Goal: Task Accomplishment & Management: Use online tool/utility

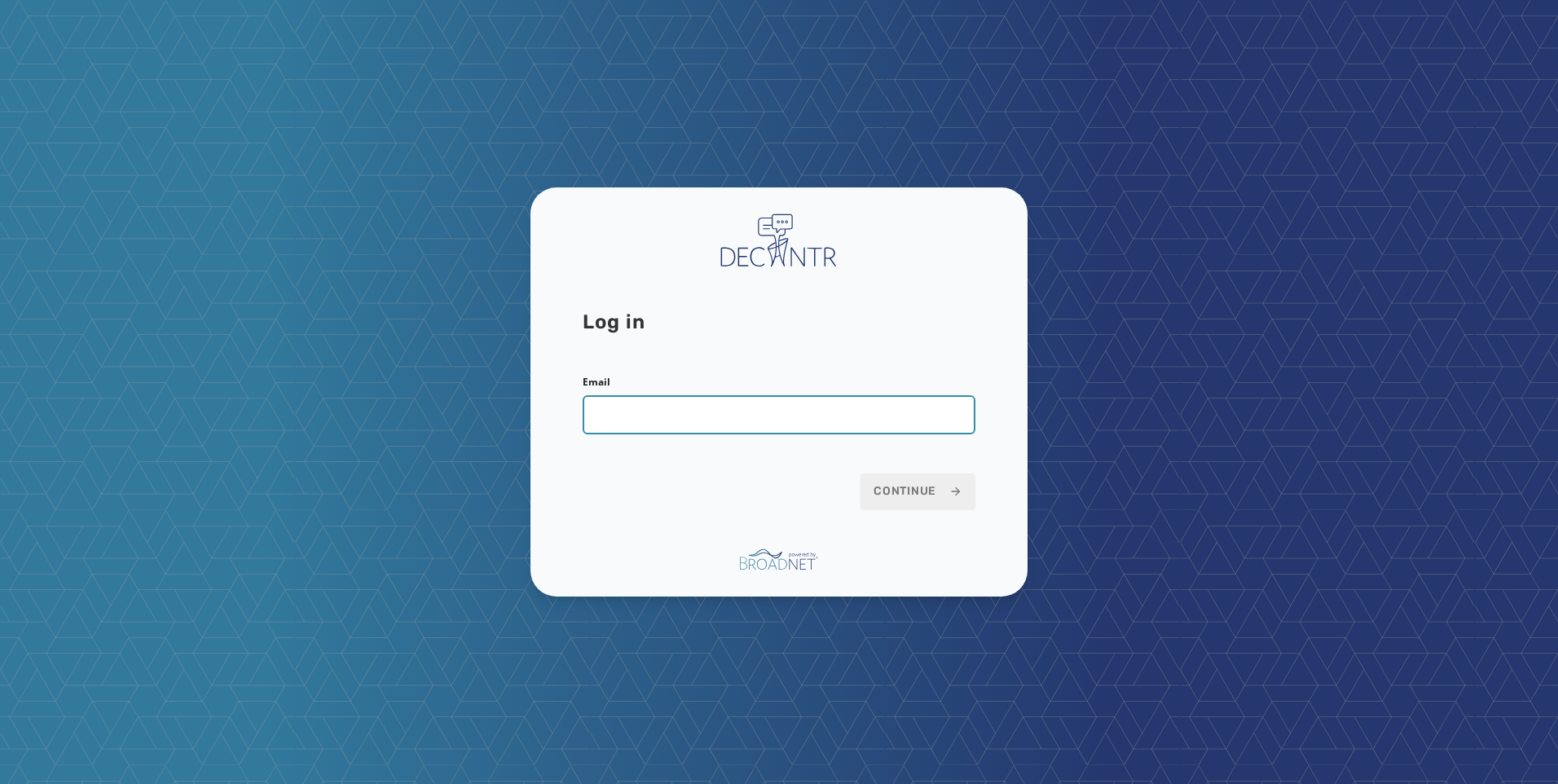
drag, startPoint x: 896, startPoint y: 404, endPoint x: 797, endPoint y: 418, distance: 99.6
click at [896, 404] on input "Email" at bounding box center [779, 414] width 393 height 39
type input "**********"
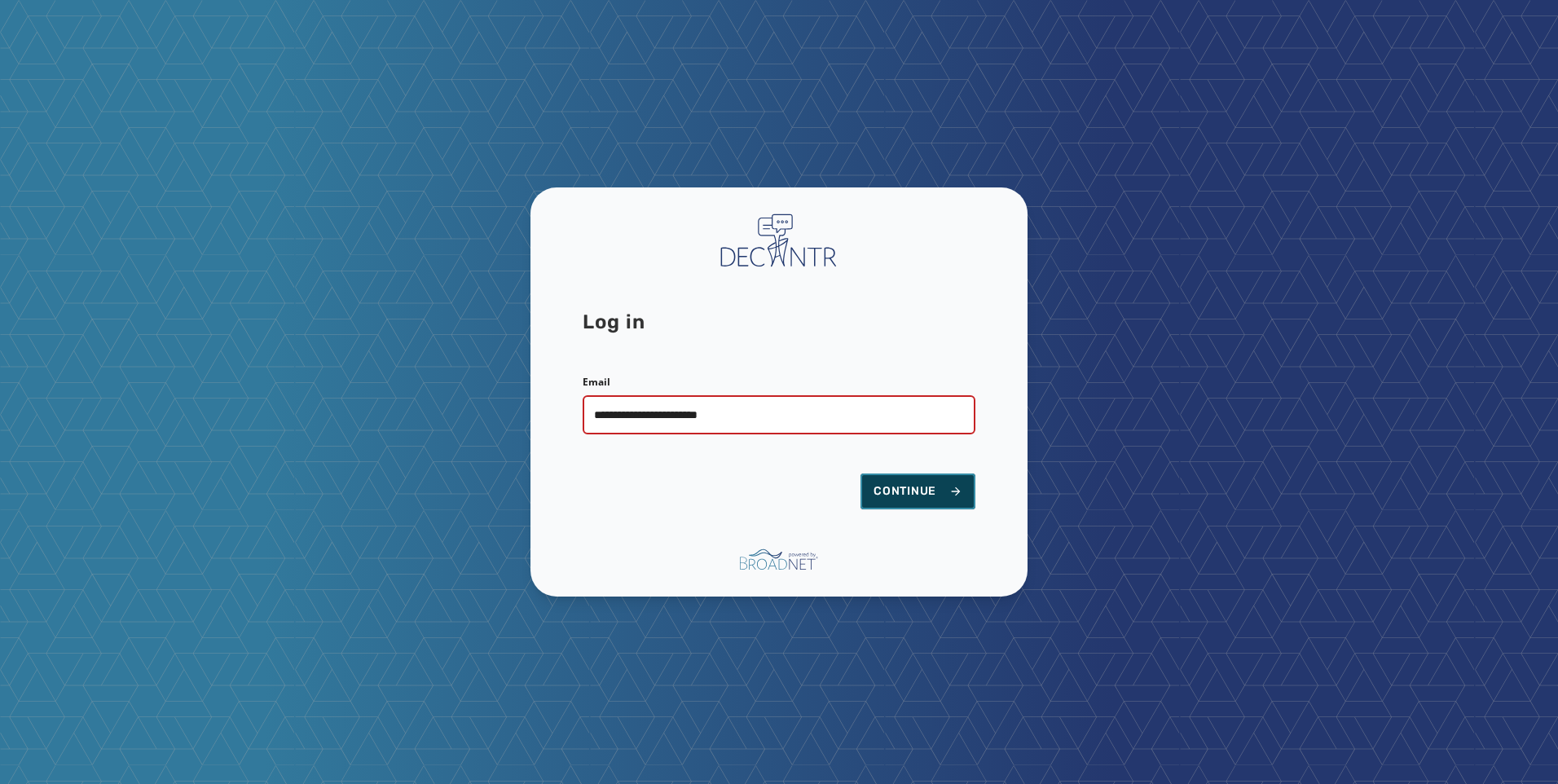
drag, startPoint x: 958, startPoint y: 479, endPoint x: 1418, endPoint y: 364, distance: 473.8
click at [958, 482] on button "Continue" at bounding box center [918, 491] width 115 height 36
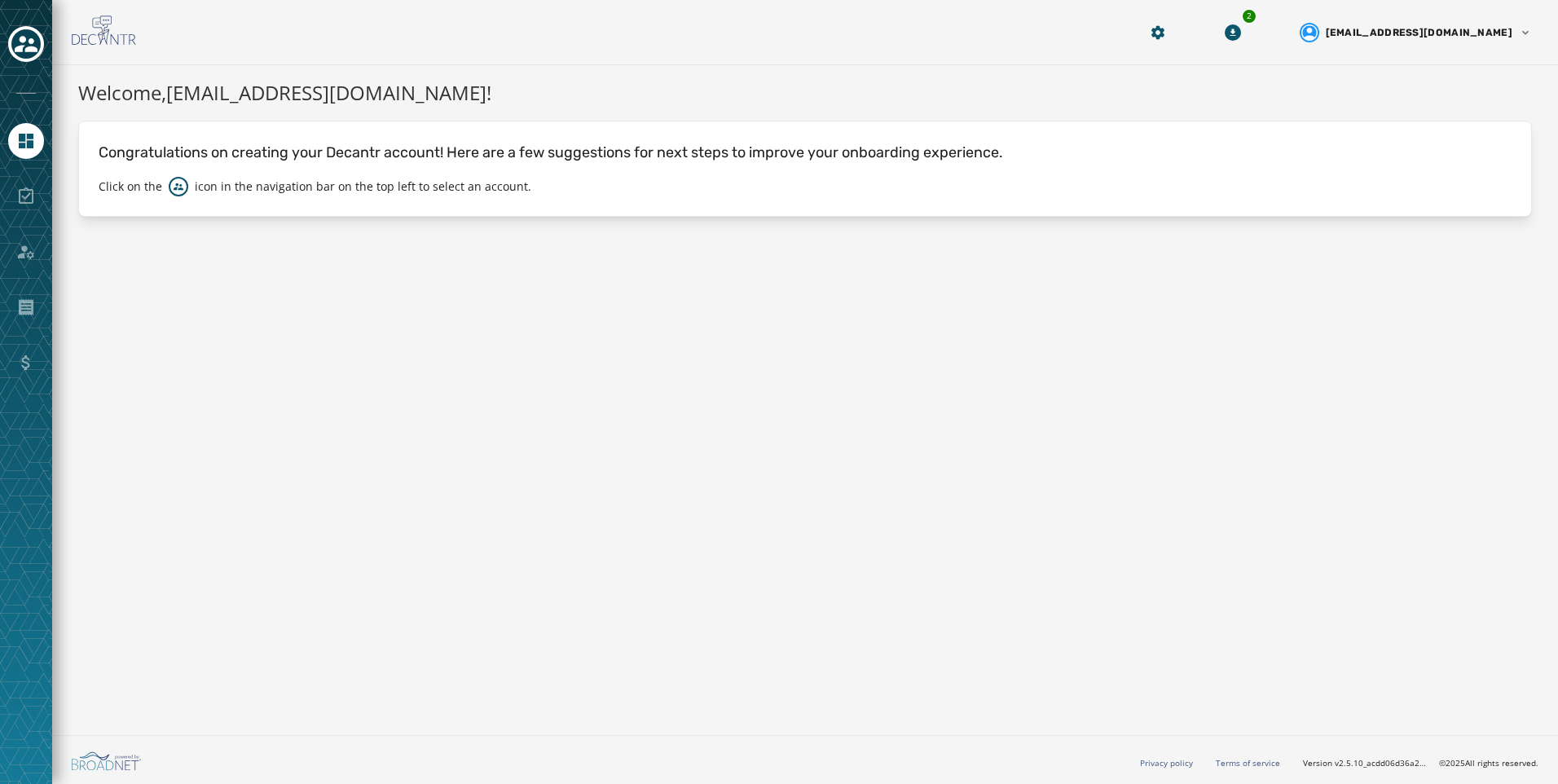
click at [0, 33] on html "Skip To Main Content 2 [EMAIL_ADDRESS][DOMAIN_NAME] Welcome, [PERSON_NAME][EMAI…" at bounding box center [779, 392] width 1558 height 784
click at [29, 41] on icon "Toggle account select drawer" at bounding box center [26, 44] width 23 height 16
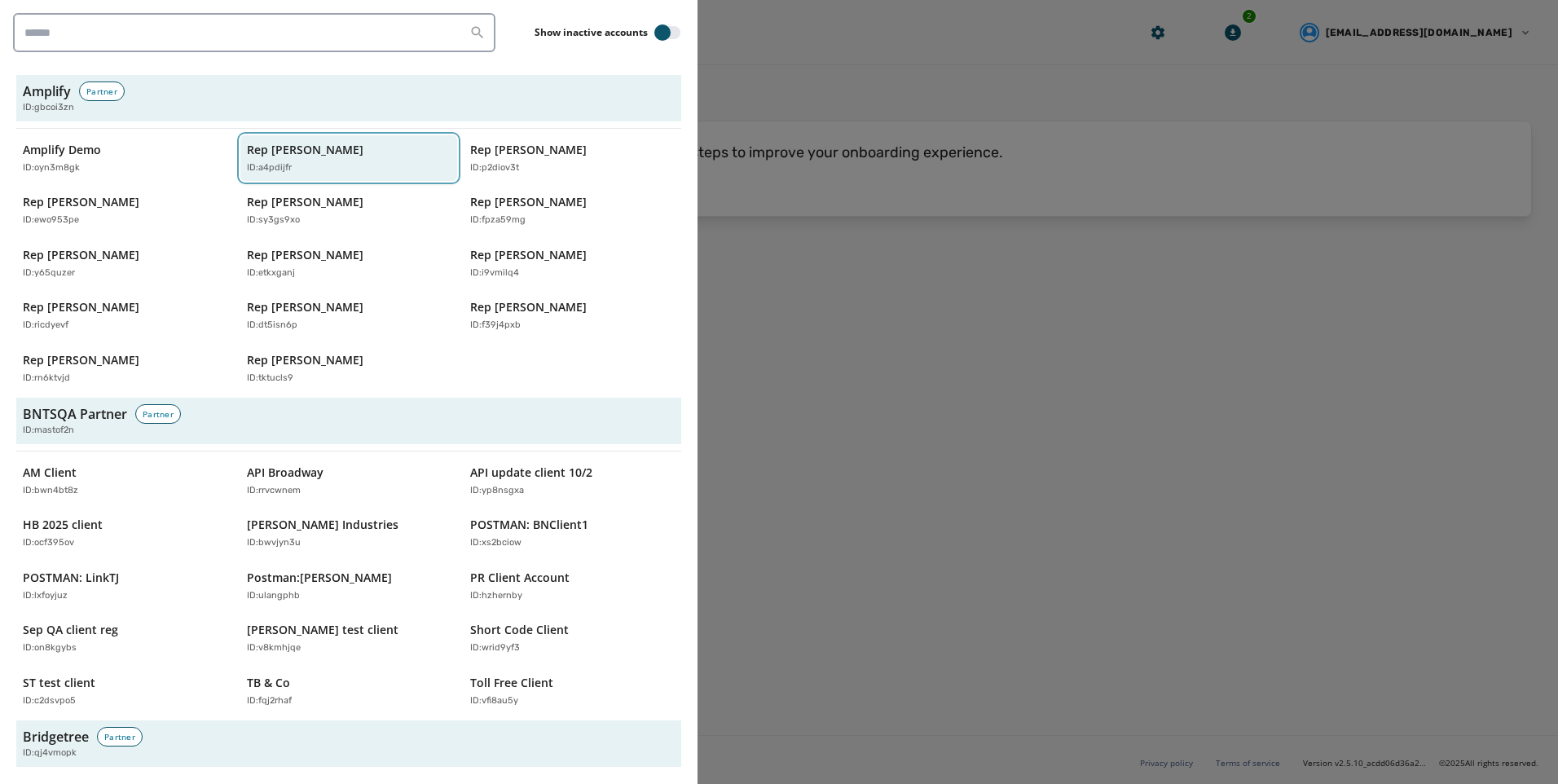
click at [342, 154] on p "Rep [PERSON_NAME]" at bounding box center [305, 150] width 117 height 16
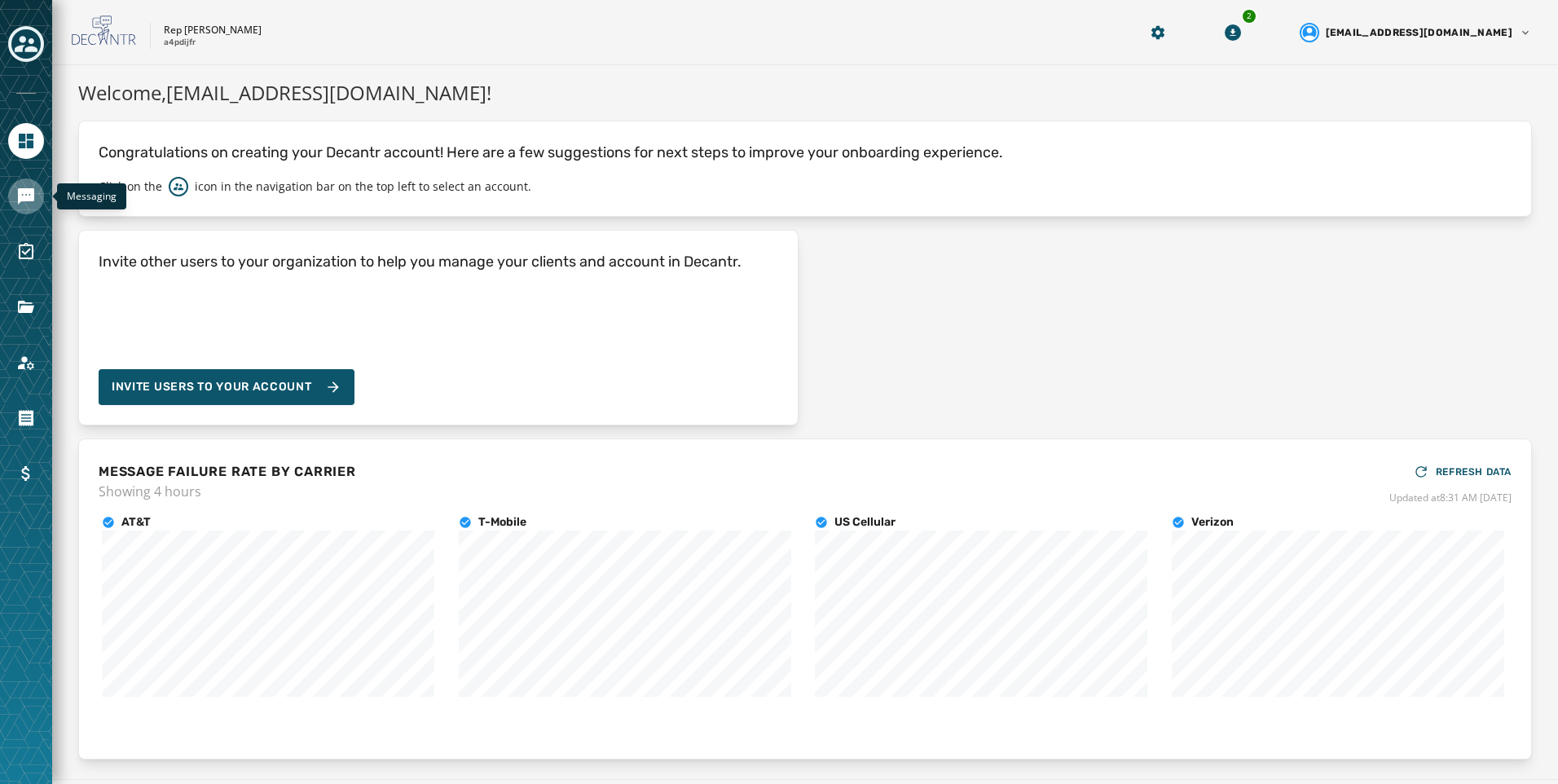
click at [39, 206] on link "Navigate to Messaging" at bounding box center [26, 196] width 36 height 36
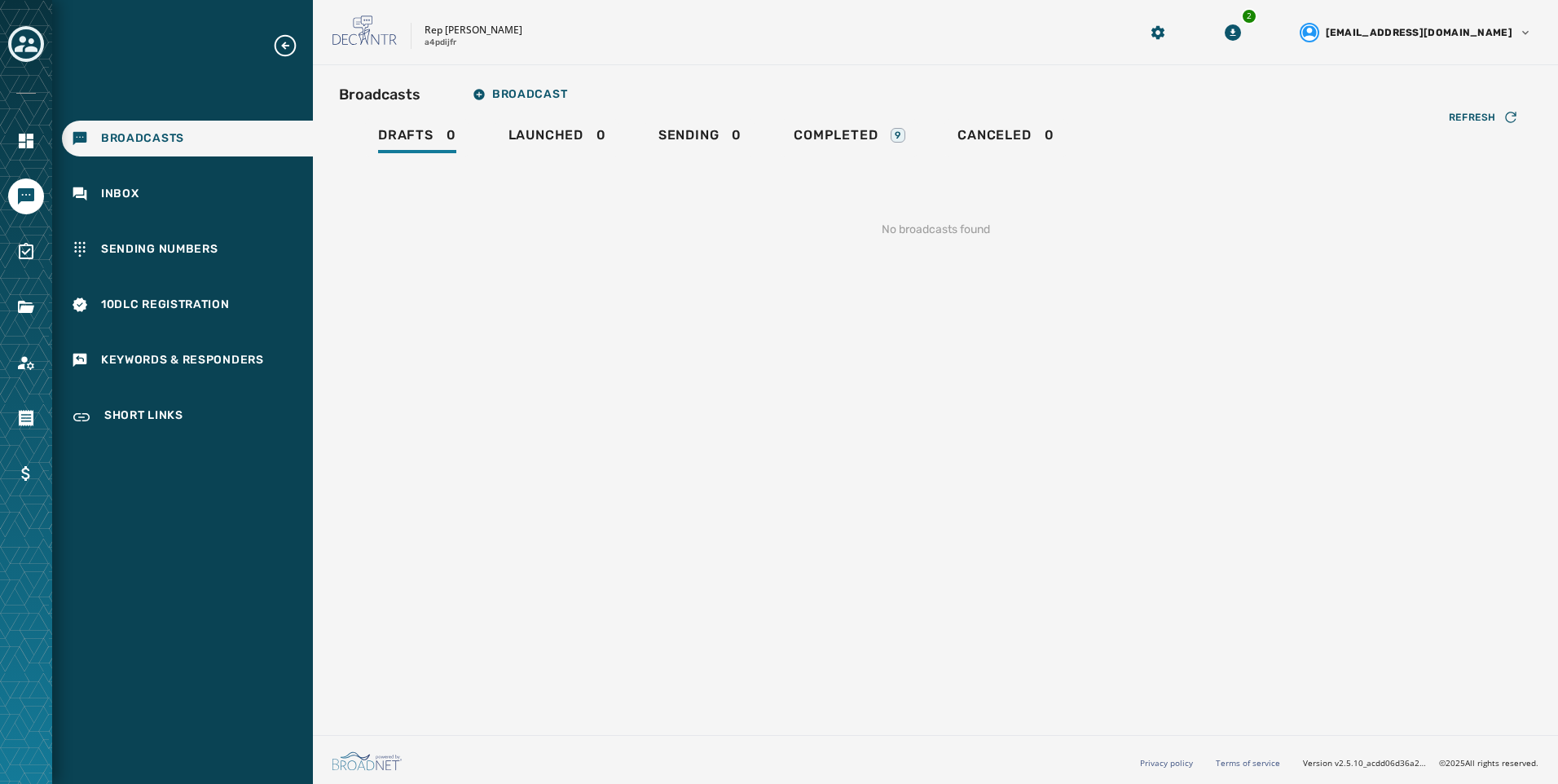
click at [45, 253] on div at bounding box center [26, 392] width 52 height 784
click at [29, 255] on icon "Navigate to Surveys" at bounding box center [26, 252] width 20 height 20
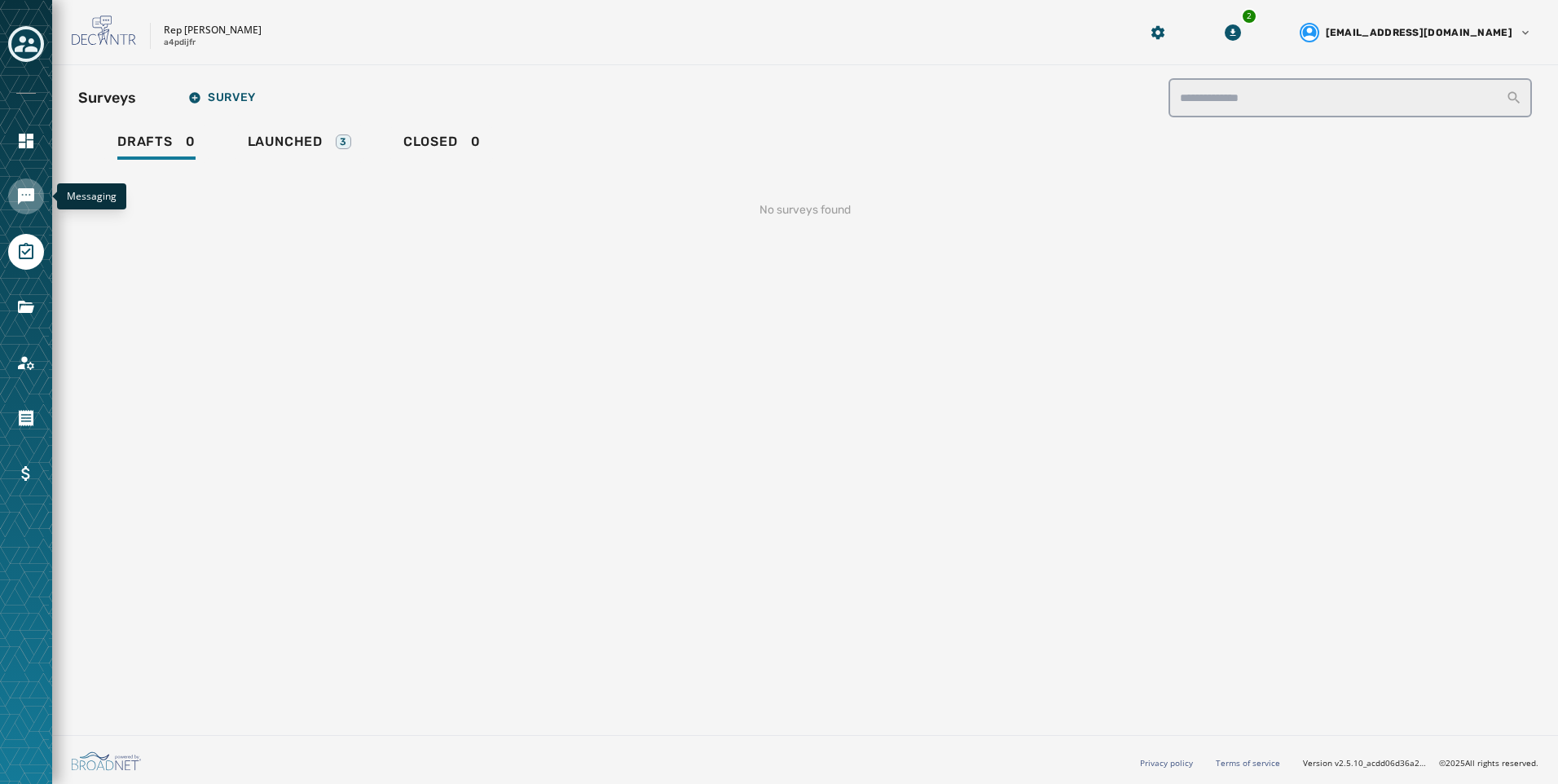
click at [33, 192] on icon "Navigate to Messaging" at bounding box center [26, 196] width 16 height 16
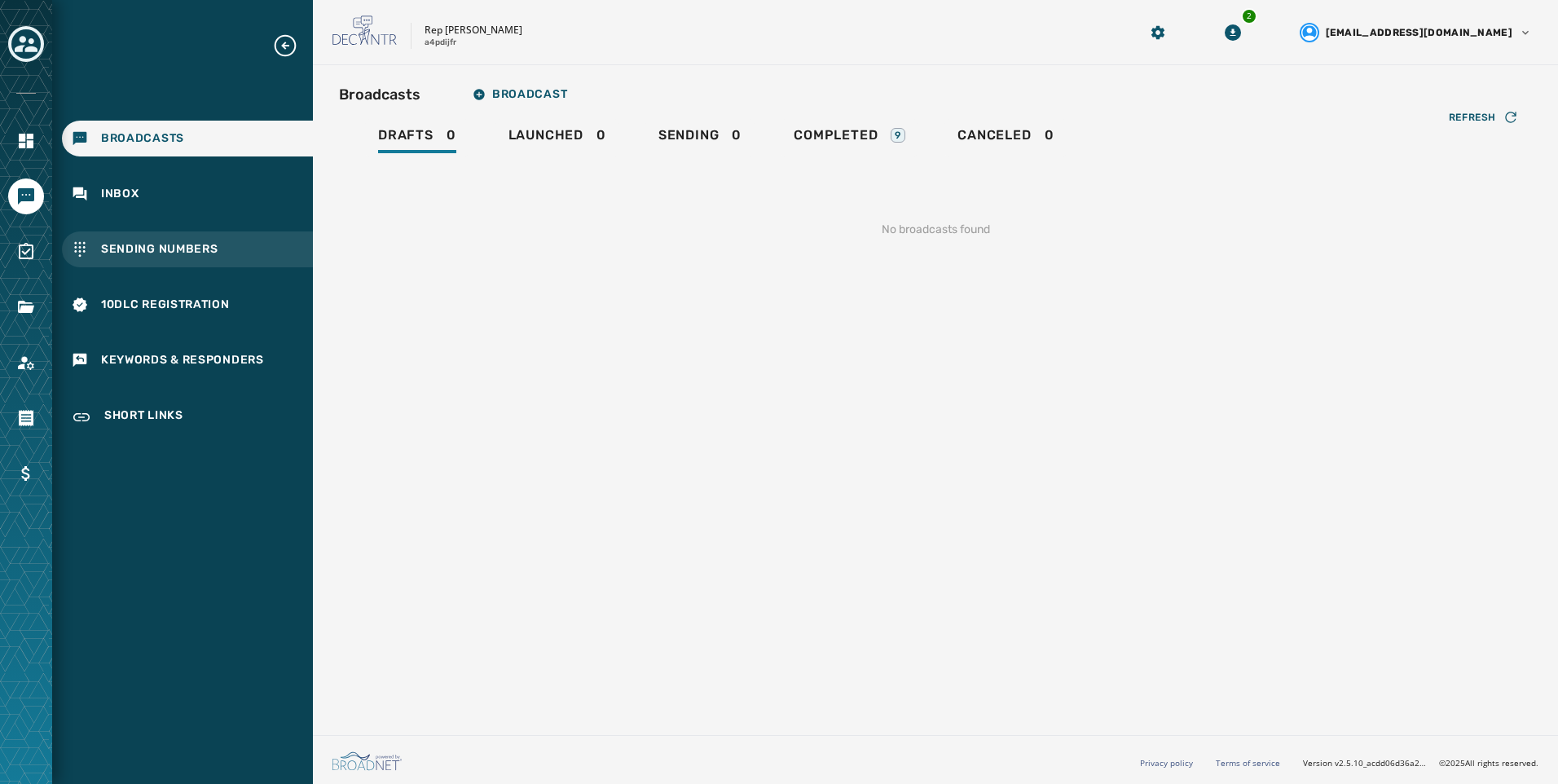
click at [239, 250] on div "Sending Numbers" at bounding box center [187, 249] width 251 height 36
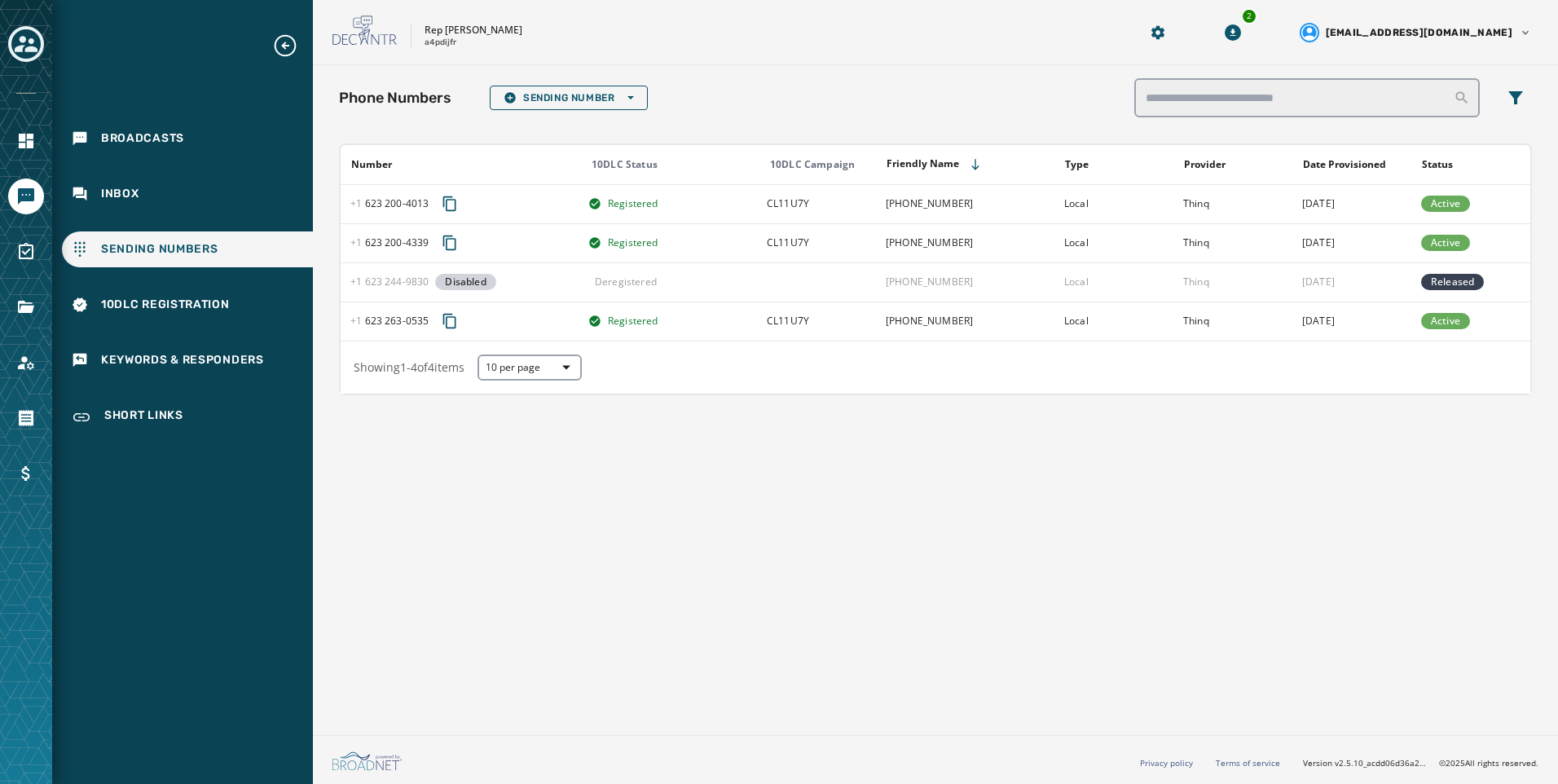
click at [746, 460] on div "Phone Numbers Sending Number Open options Number 10DLC Status 10DLC Campaign Fr…" at bounding box center [935, 396] width 1245 height 663
click at [17, 47] on icon "Toggle account select drawer" at bounding box center [26, 44] width 23 height 16
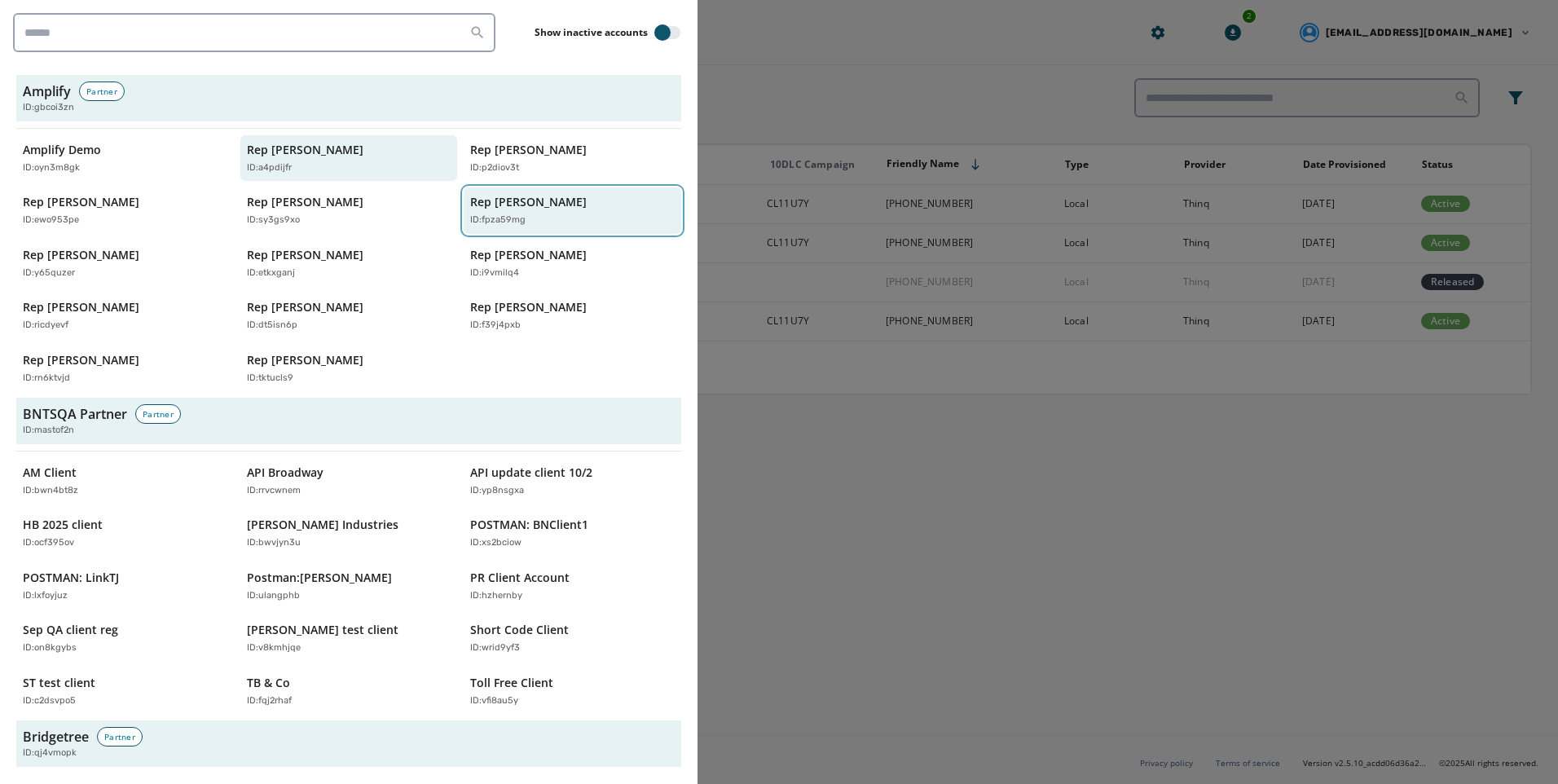
click at [558, 224] on div "ID: fpza59mg" at bounding box center [564, 221] width 188 height 14
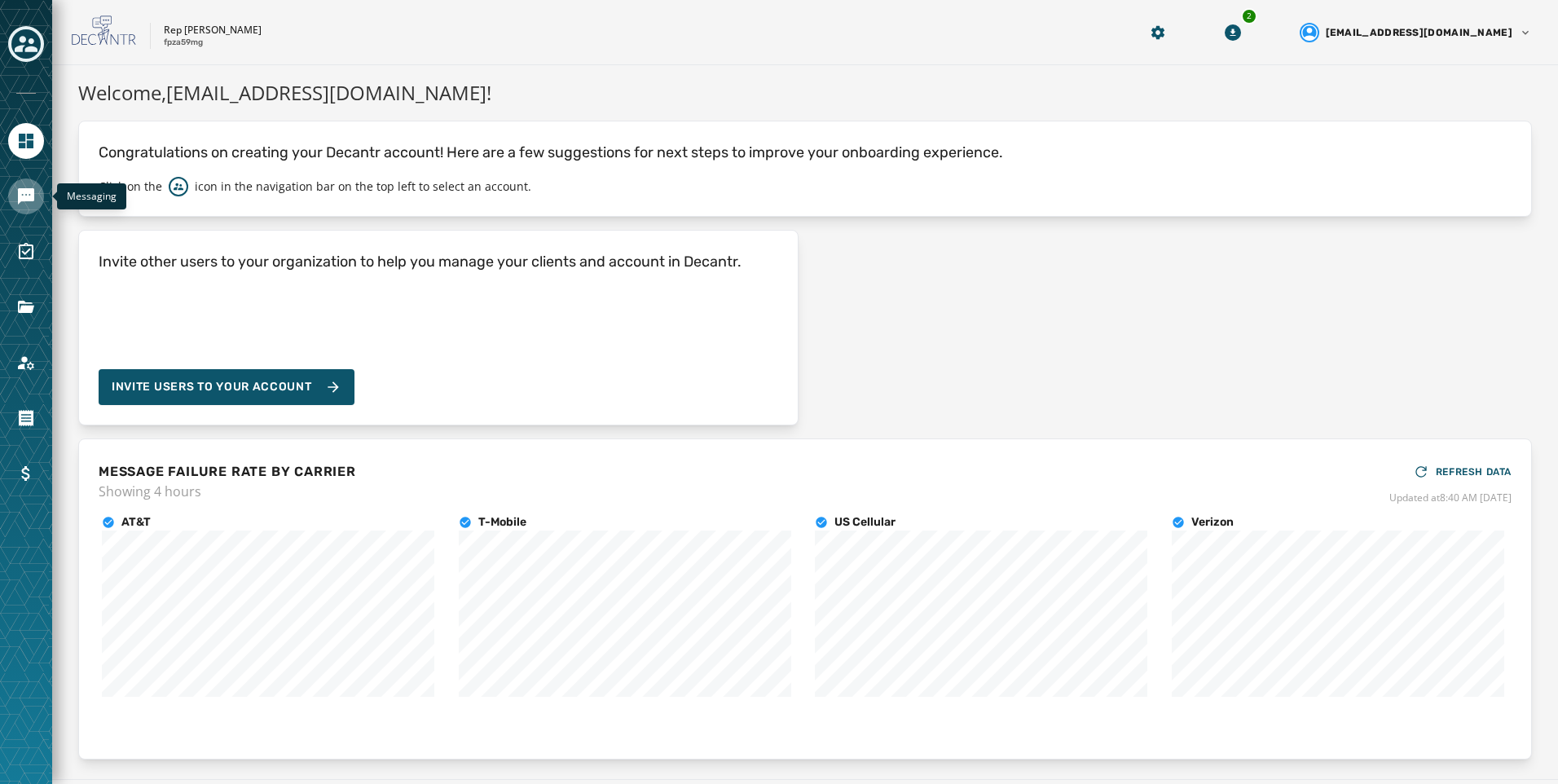
click at [28, 199] on icon "Navigate to Messaging" at bounding box center [26, 196] width 16 height 16
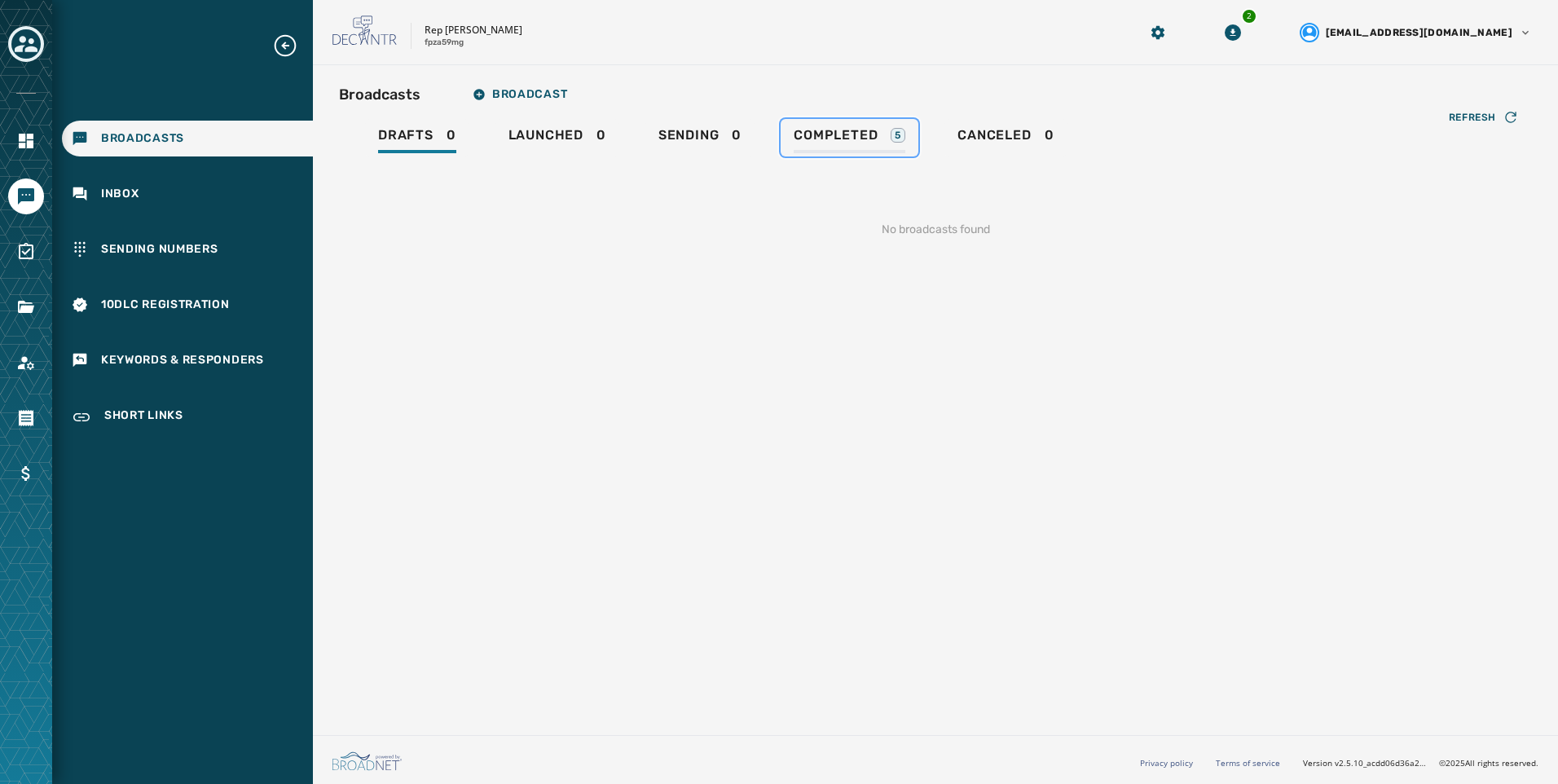
click at [851, 144] on div "Completed 5" at bounding box center [850, 140] width 112 height 26
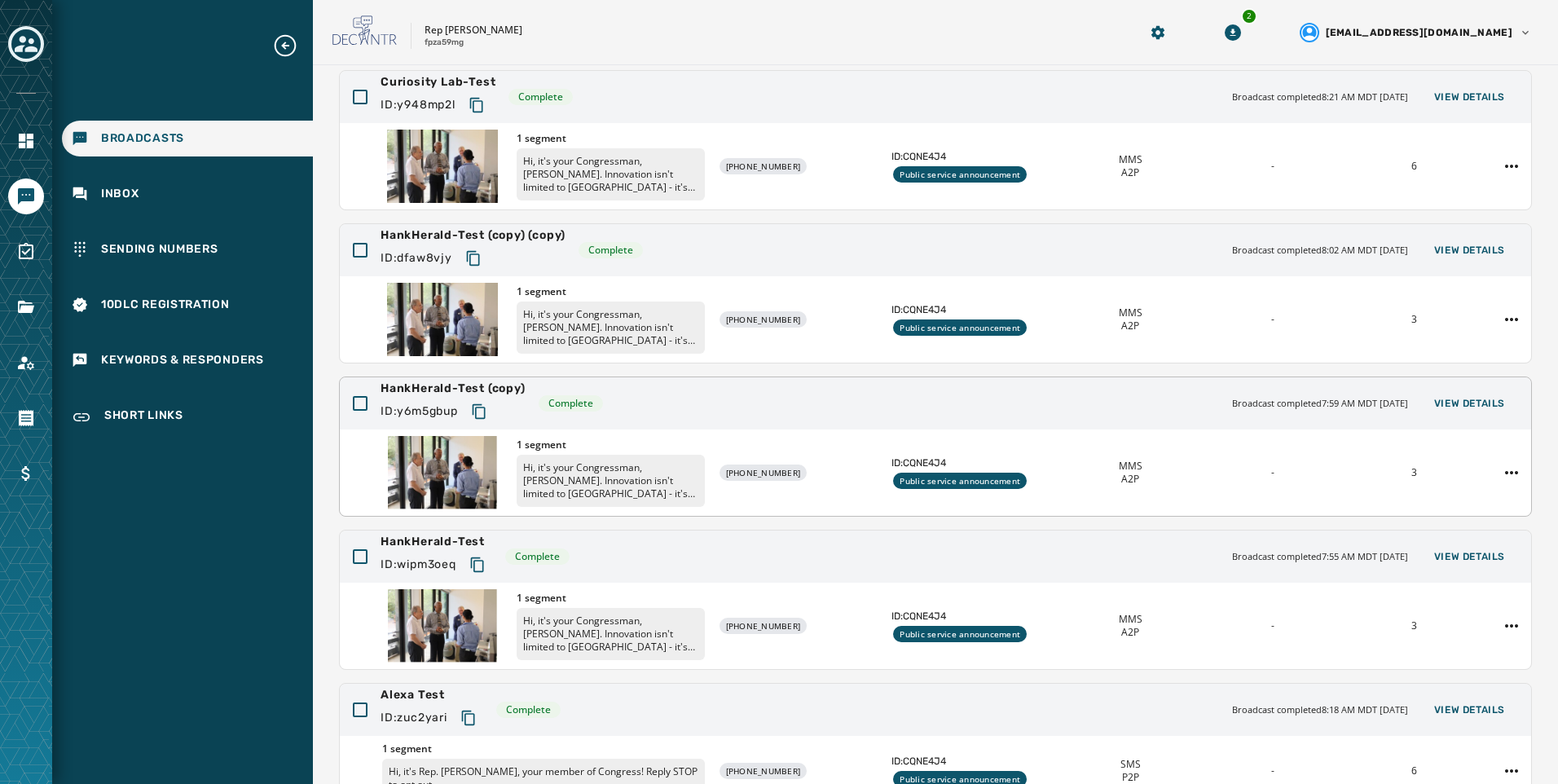
scroll to position [86, 0]
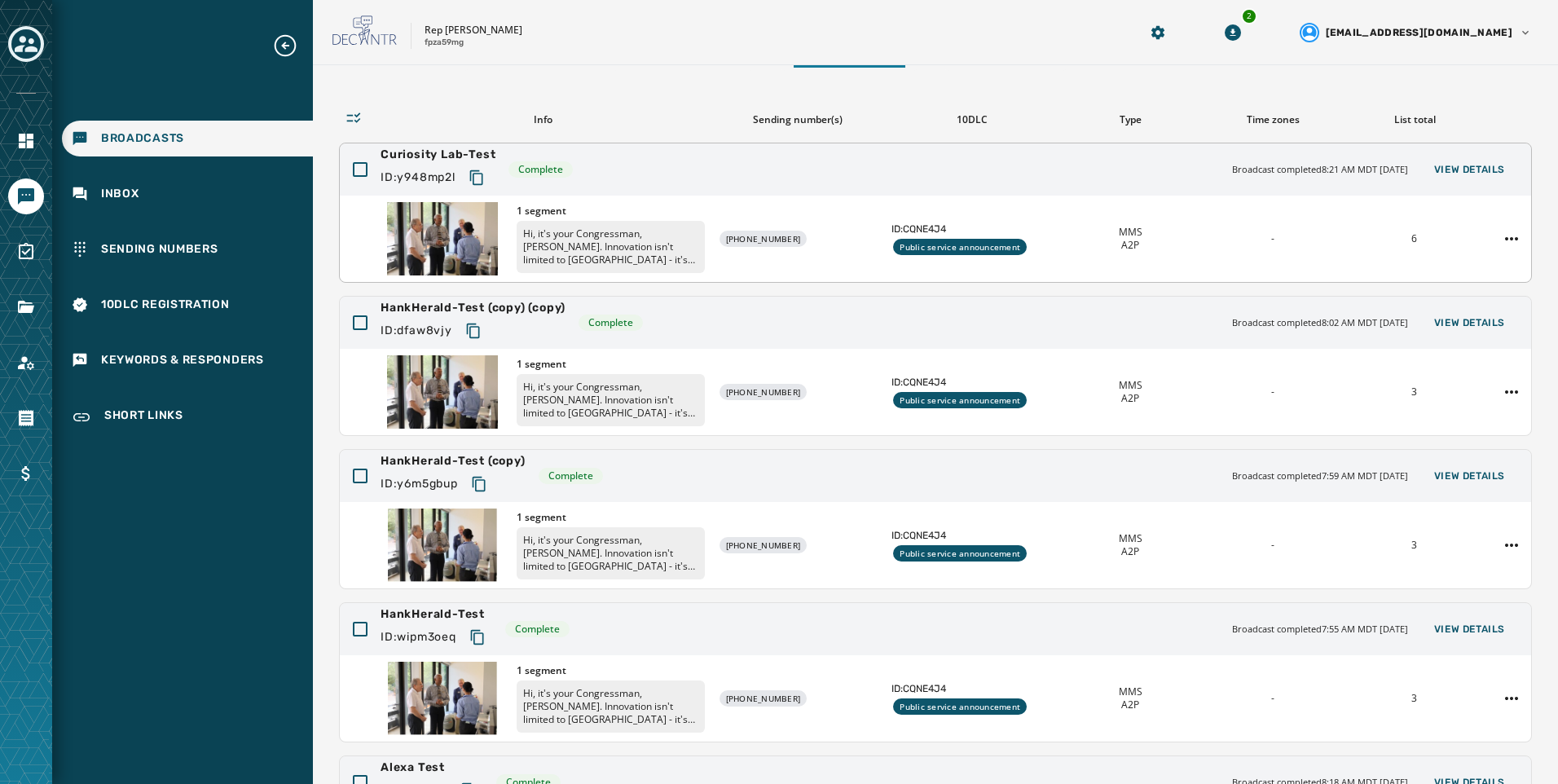
click at [579, 250] on p "Hi, it's your Congressman, [PERSON_NAME]. Innovation isn't limited to [GEOGRAPH…" at bounding box center [611, 247] width 188 height 52
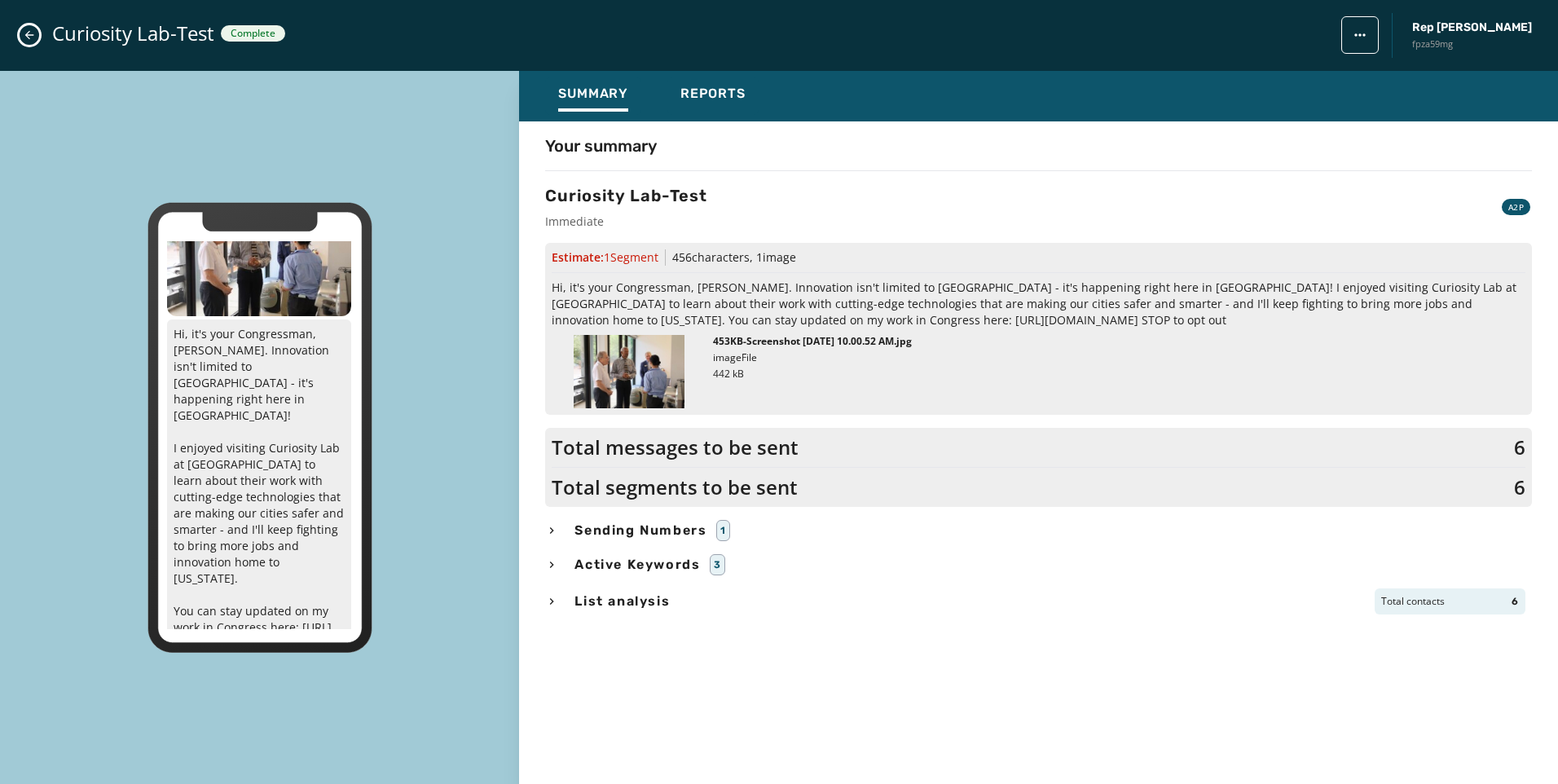
scroll to position [72, 0]
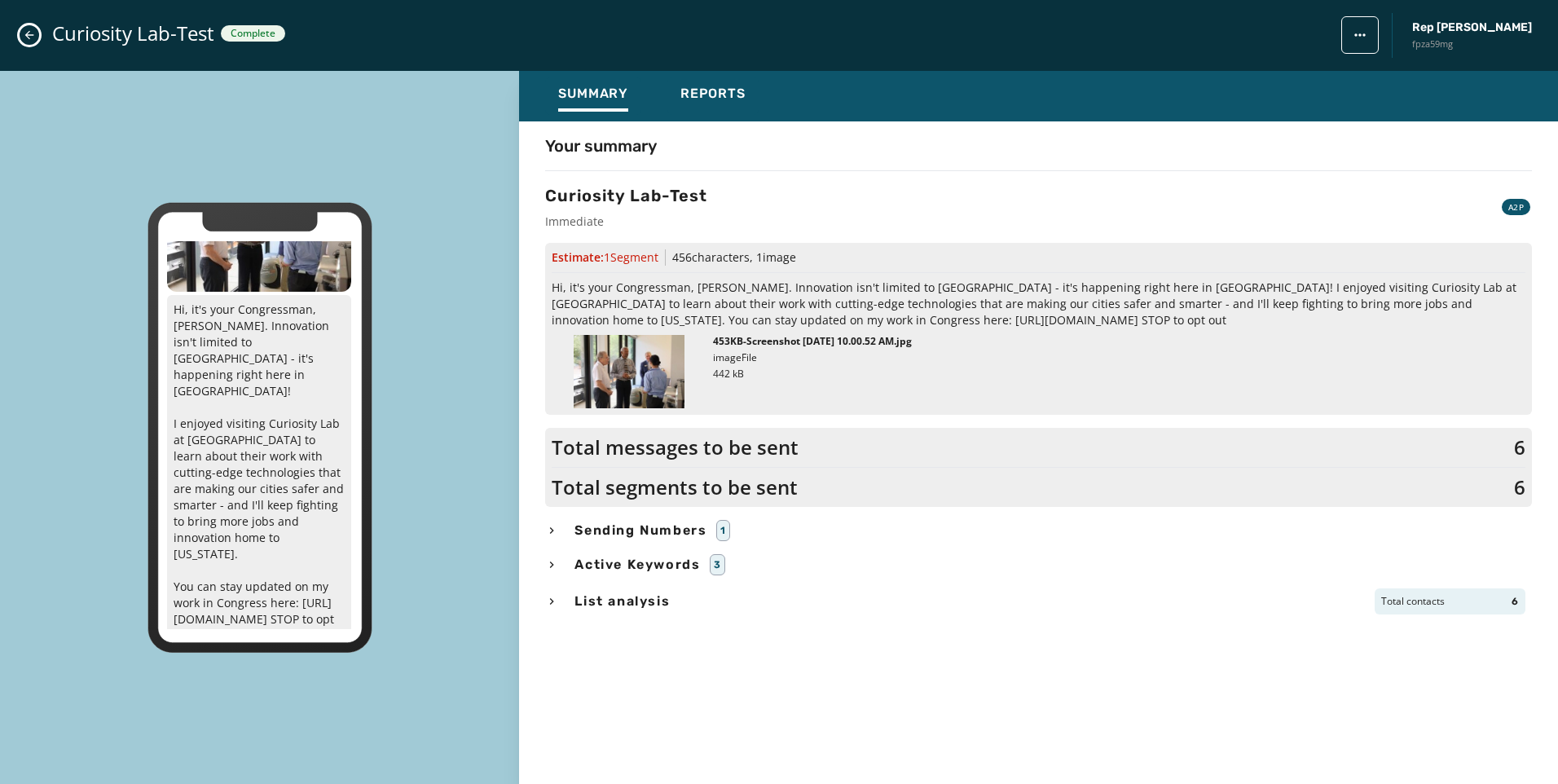
click at [25, 39] on icon "Close admin drawer" at bounding box center [29, 35] width 13 height 13
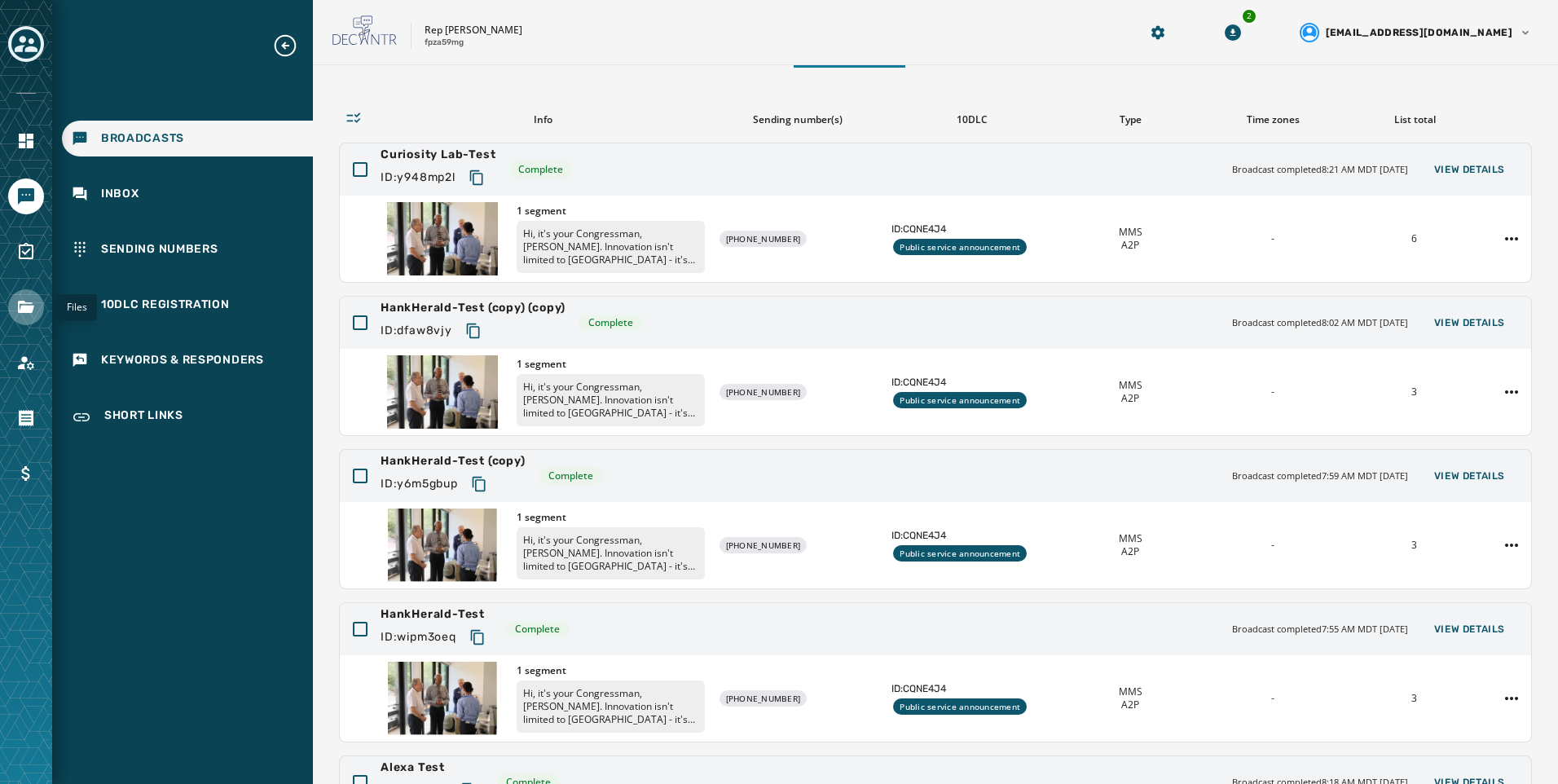
click at [13, 295] on link "Navigate to Files" at bounding box center [26, 307] width 36 height 36
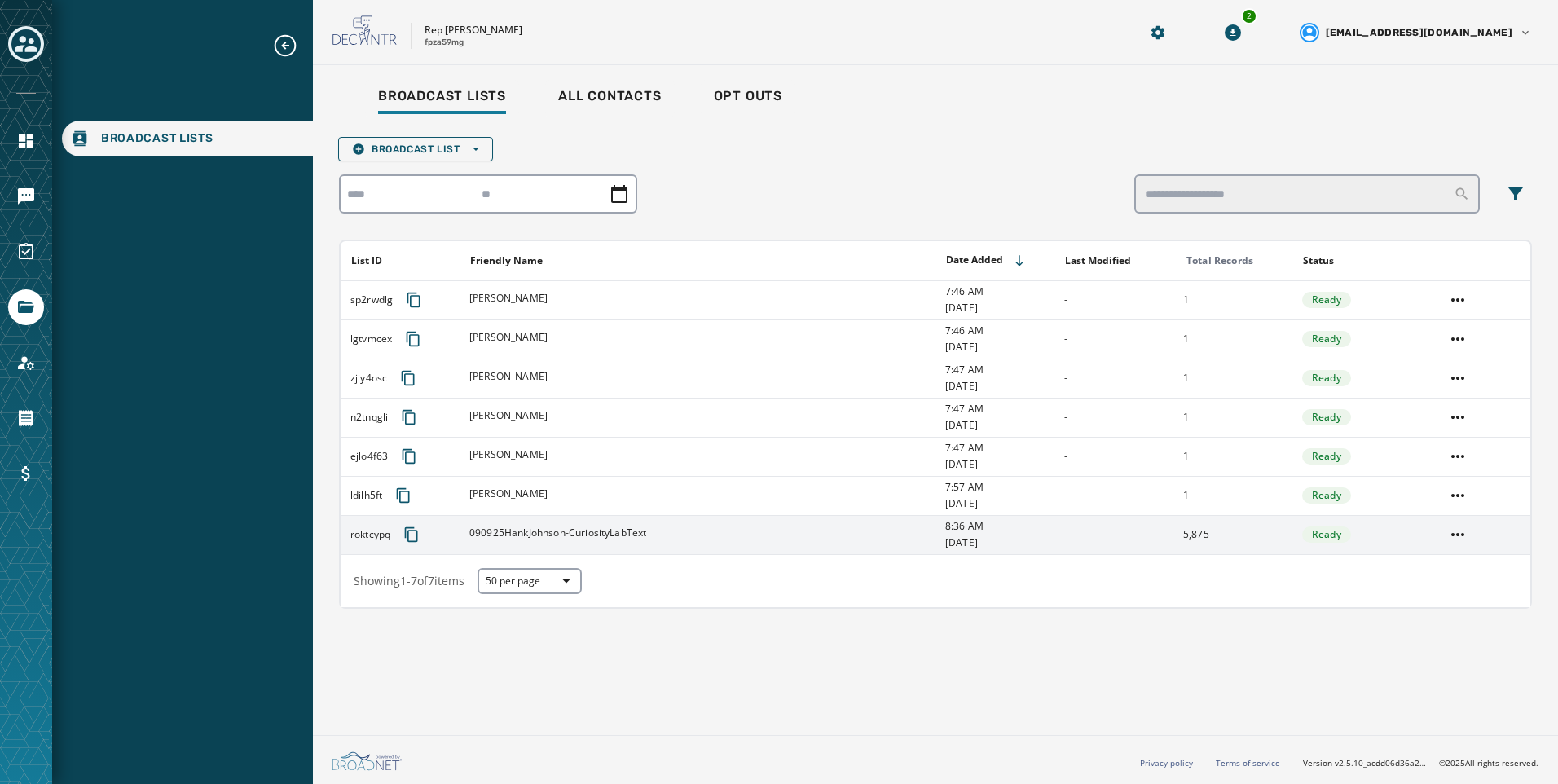
click at [1372, 549] on td "Ready" at bounding box center [1363, 534] width 143 height 39
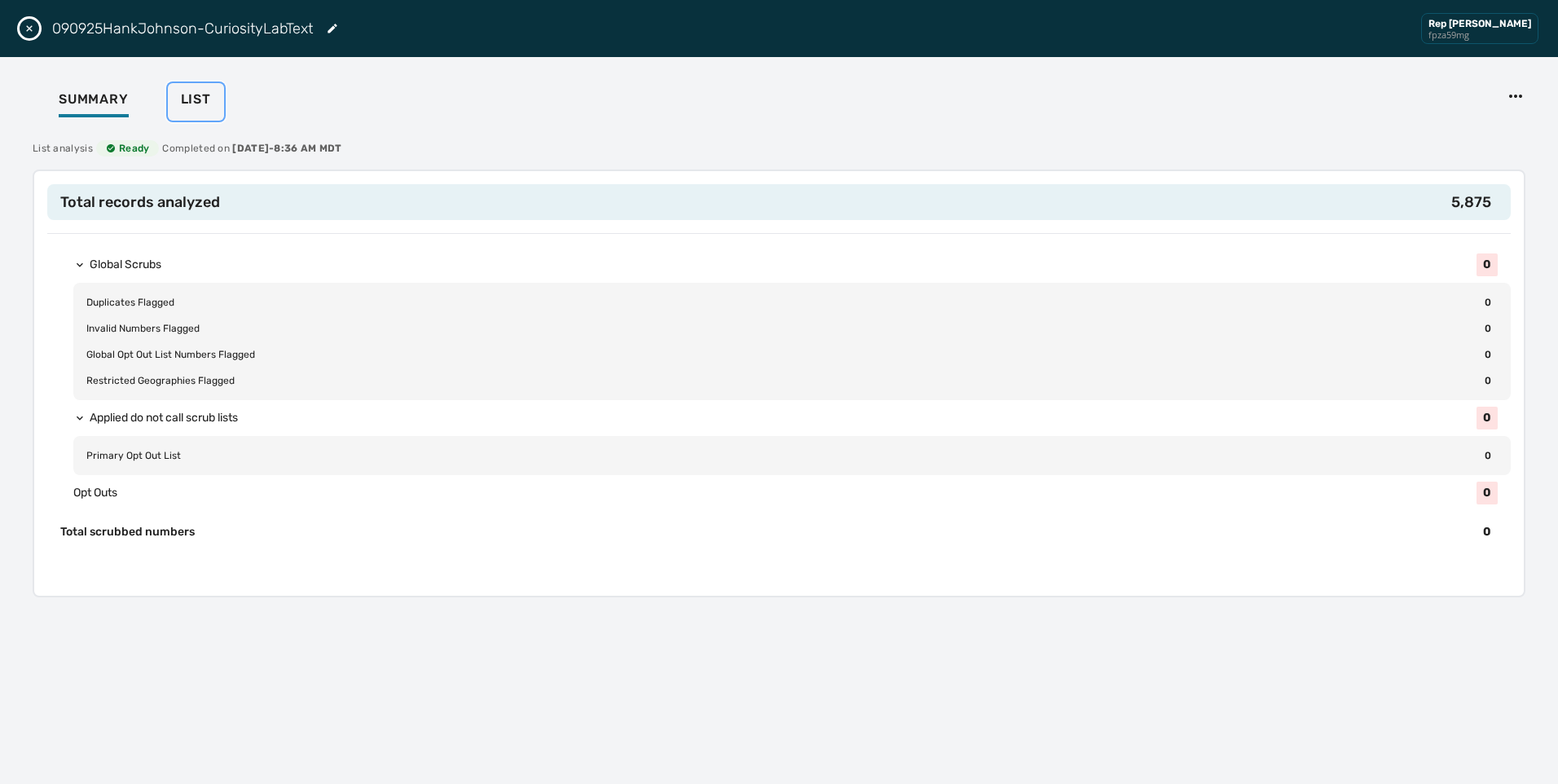
click at [198, 88] on button "List" at bounding box center [196, 101] width 56 height 37
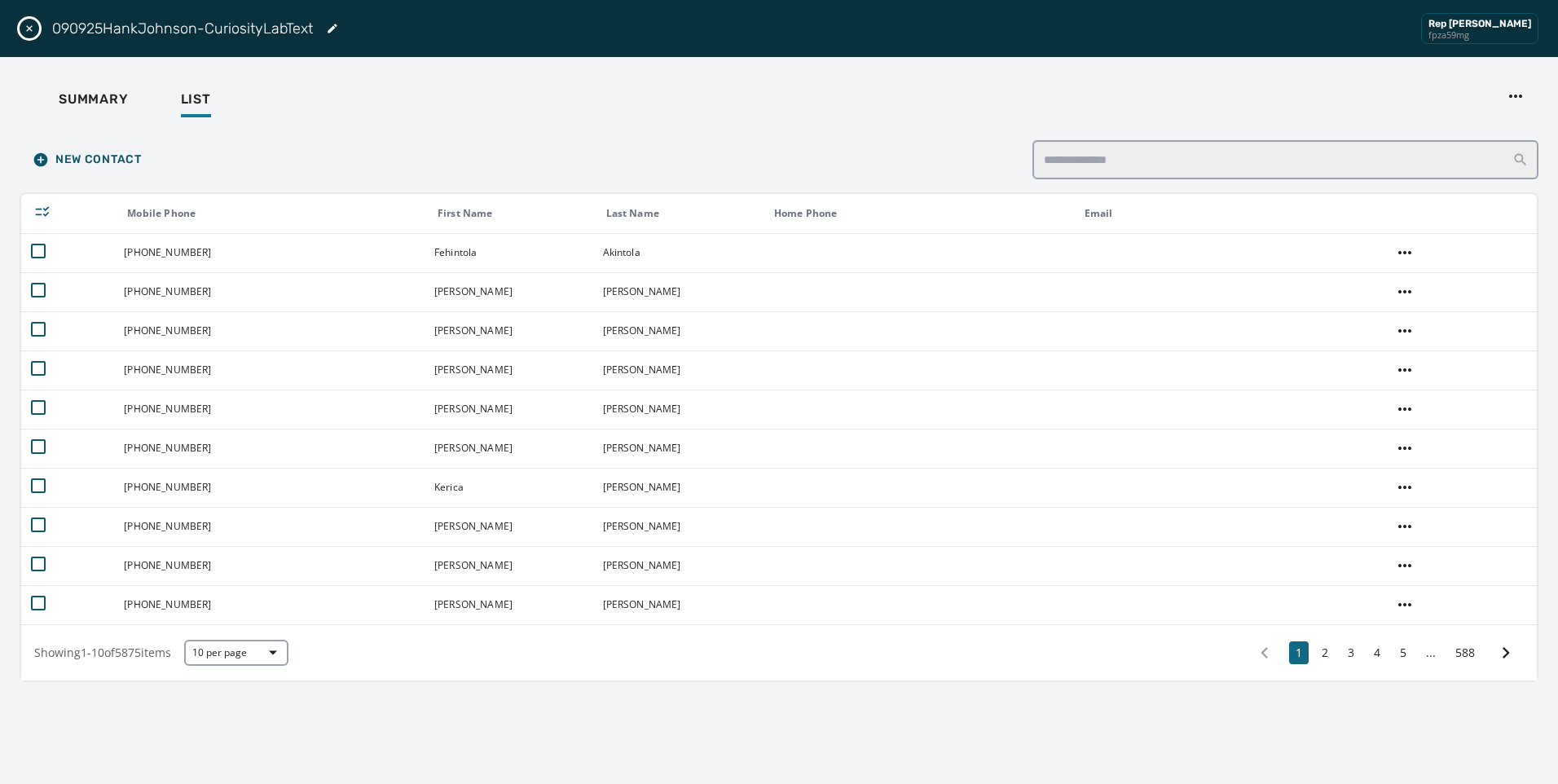
click at [24, 27] on icon "Close drawer" at bounding box center [29, 28] width 13 height 13
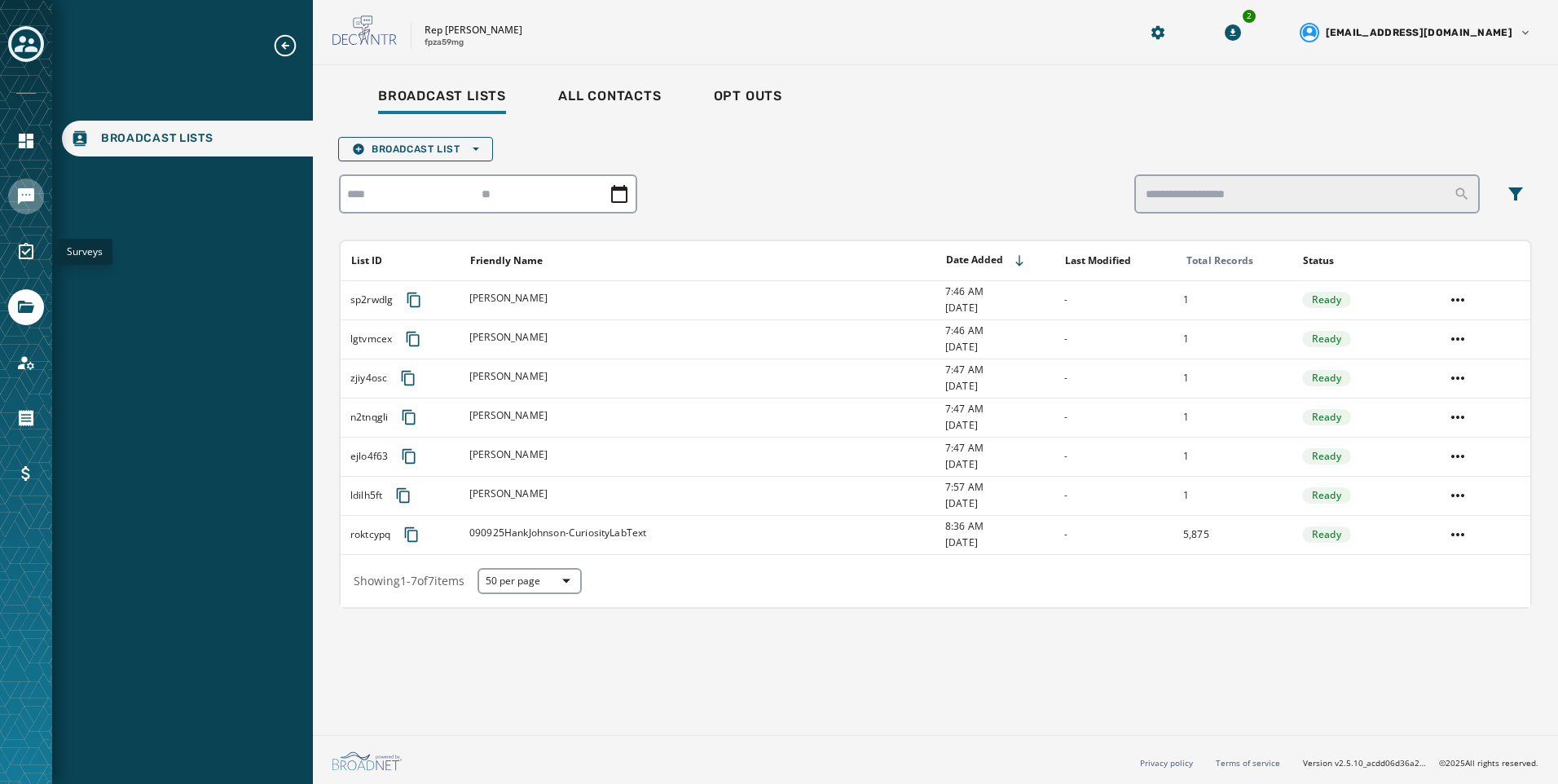
click at [32, 187] on icon "Navigate to Messaging" at bounding box center [26, 197] width 20 height 20
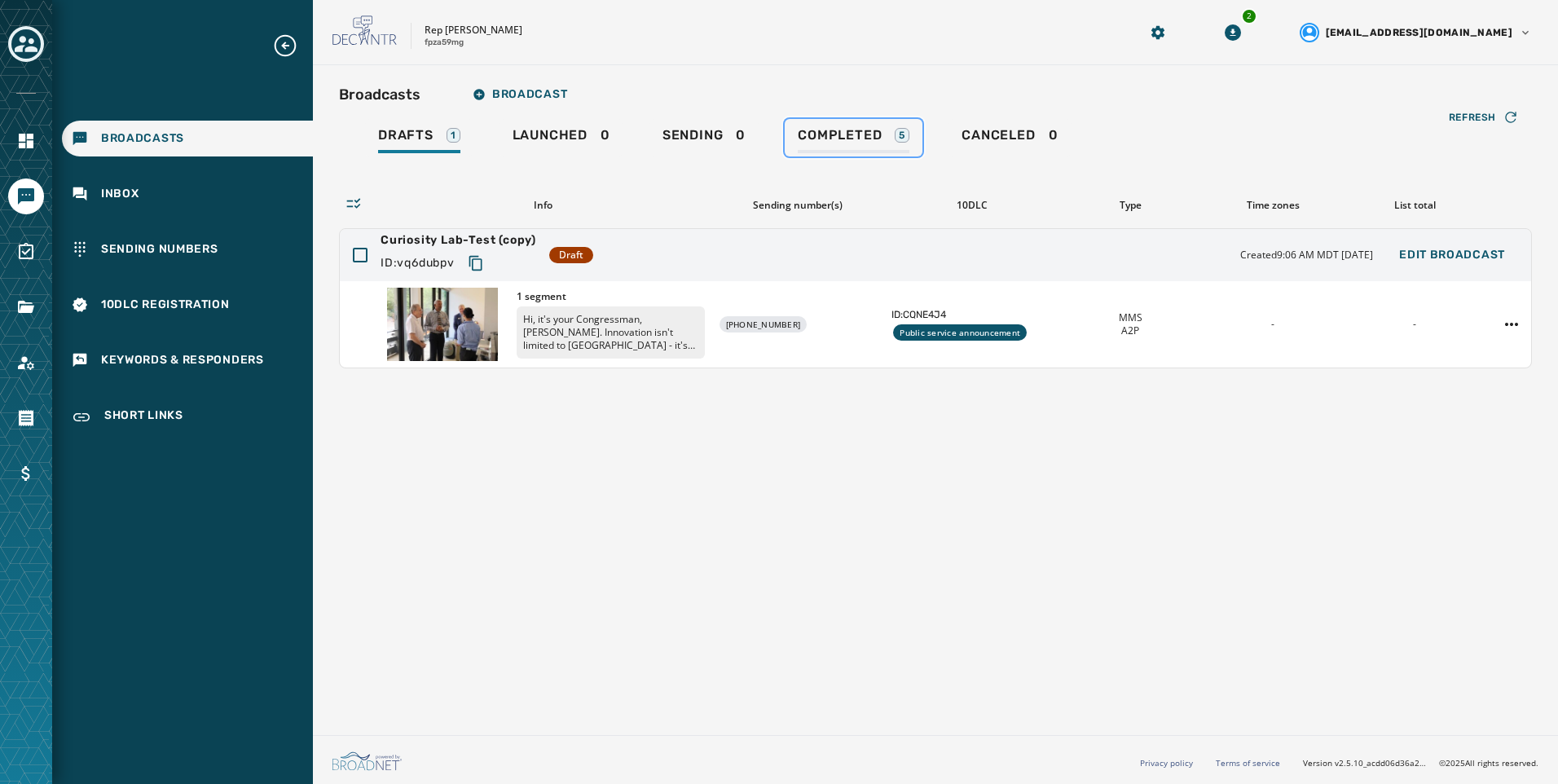
click at [836, 137] on span "Completed" at bounding box center [840, 135] width 84 height 16
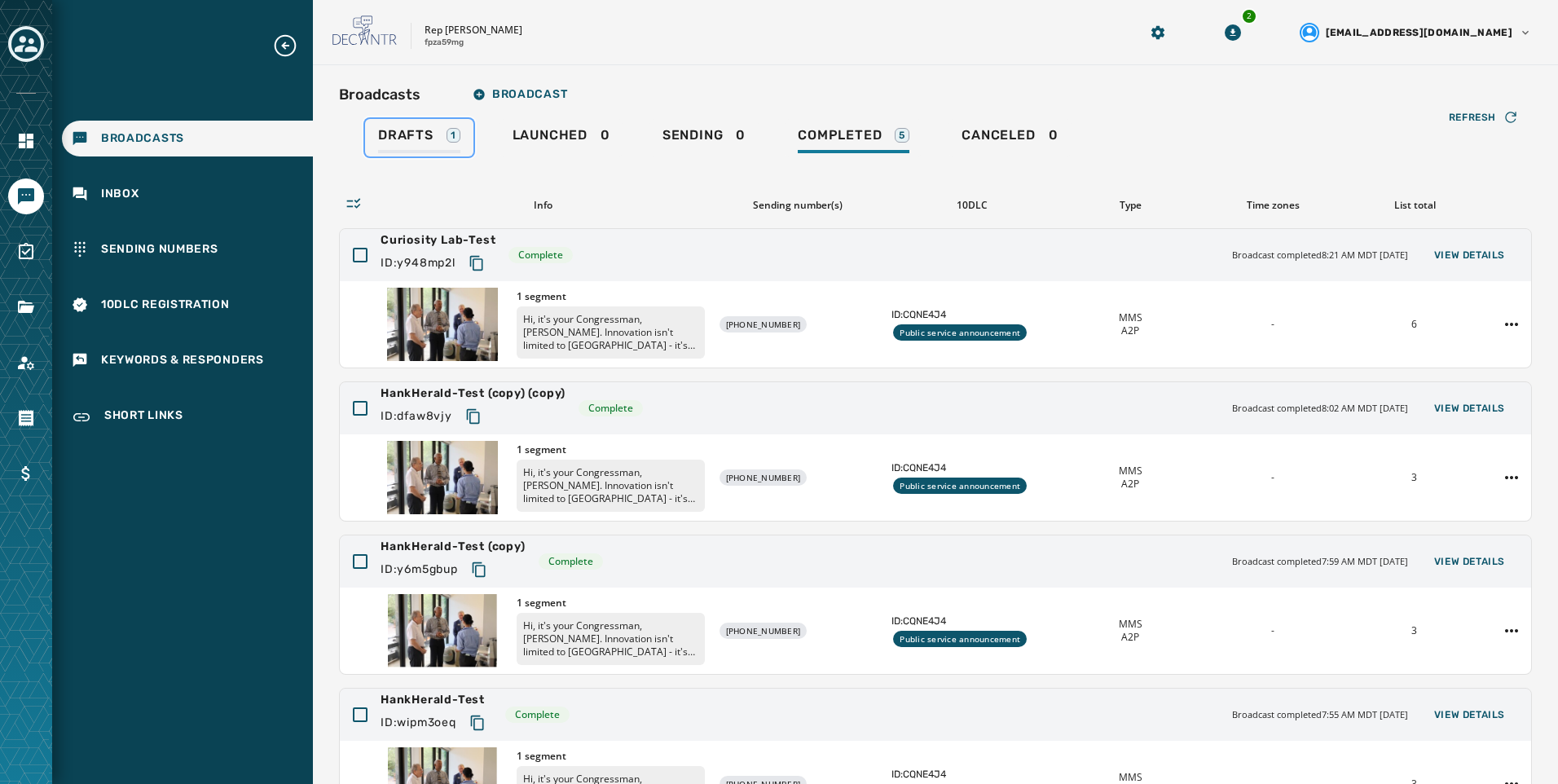
click at [430, 149] on div "Drafts 1" at bounding box center [419, 140] width 82 height 26
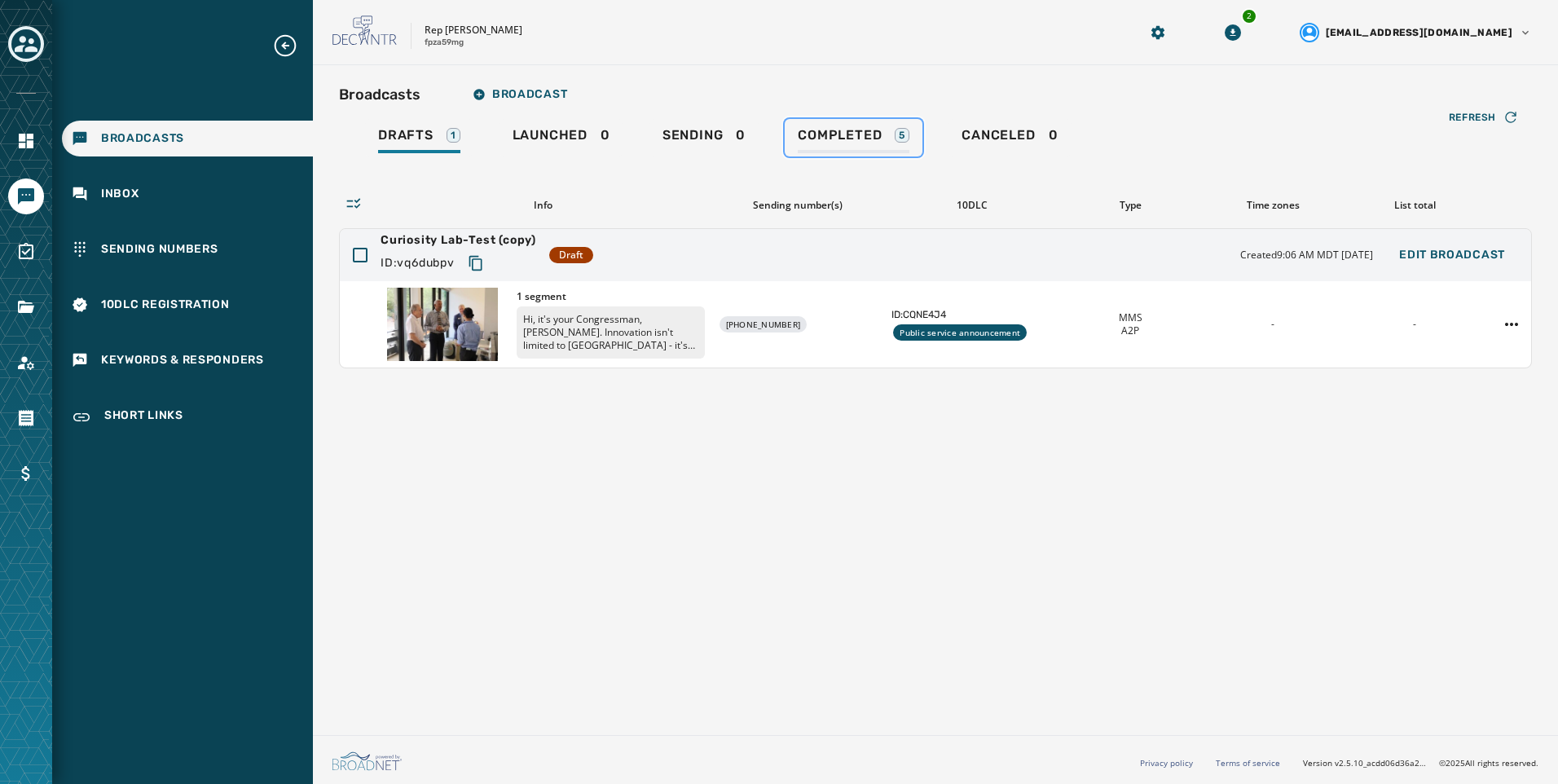
click at [913, 130] on link "Completed 5" at bounding box center [854, 137] width 138 height 37
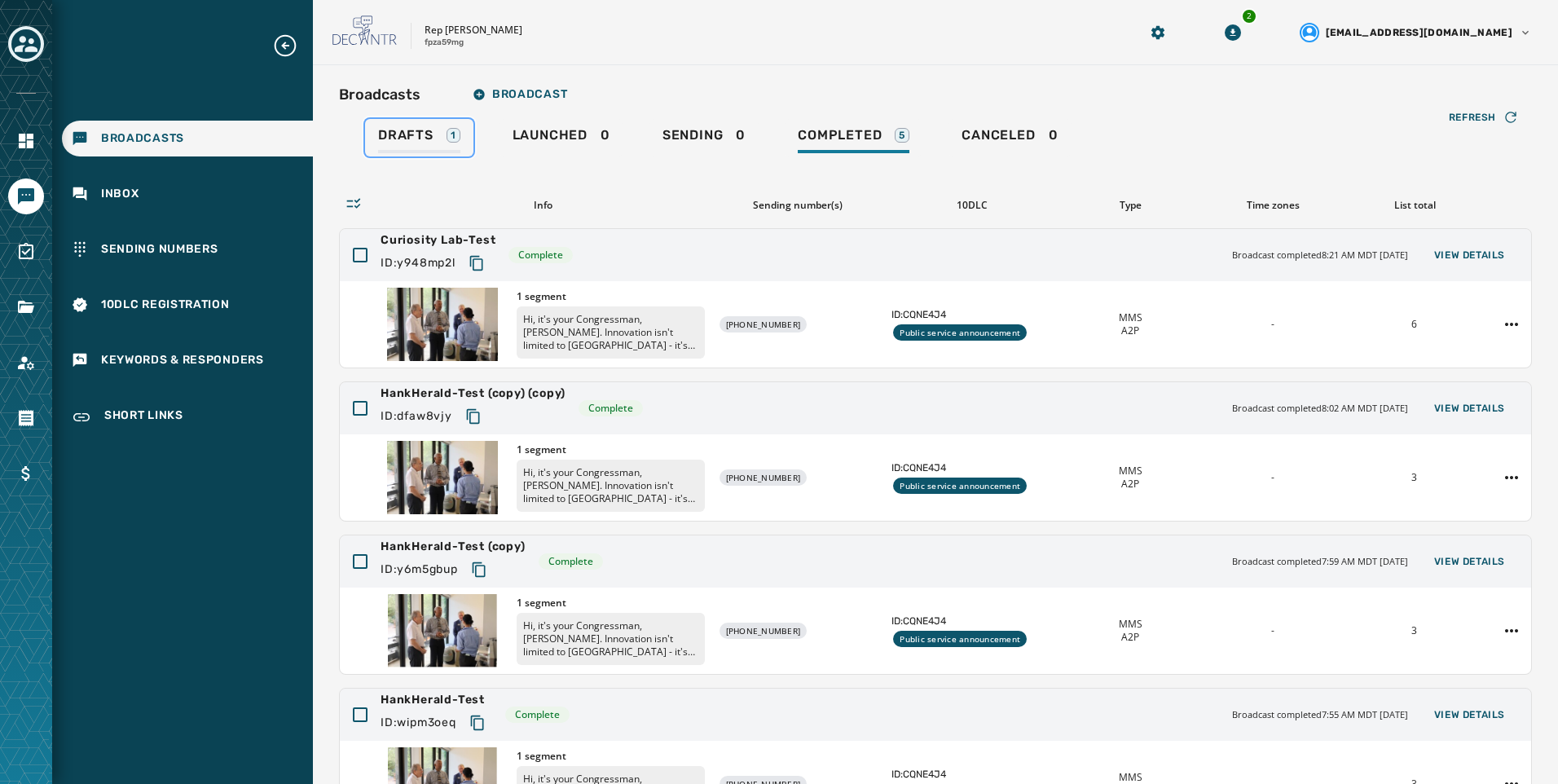
click at [412, 143] on span "Drafts" at bounding box center [405, 135] width 55 height 16
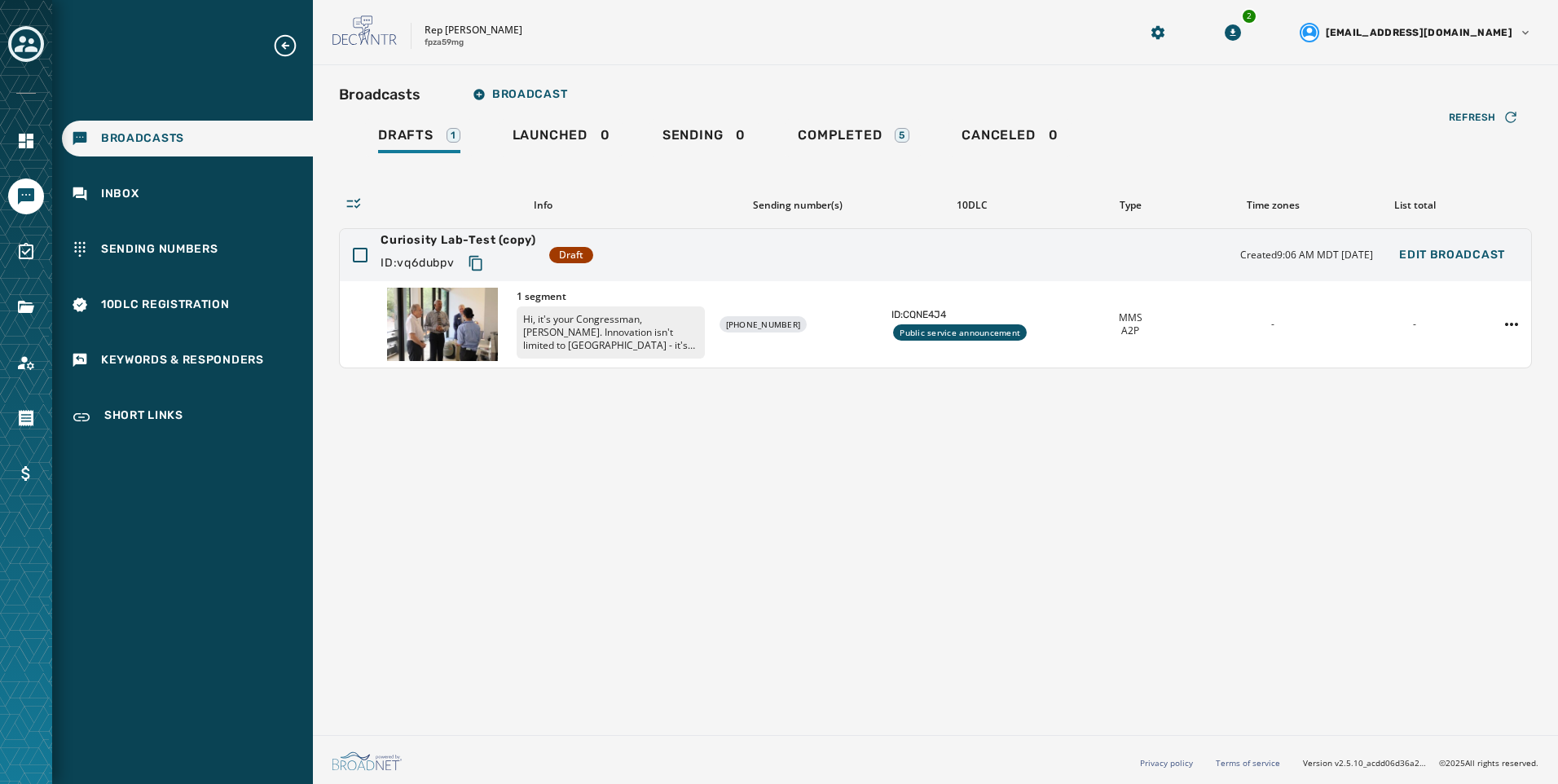
click at [997, 399] on div "Broadcasts Broadcast Drafts 1 Launched 0 Sending 0 Completed 5 Canceled 0 Refre…" at bounding box center [935, 396] width 1245 height 663
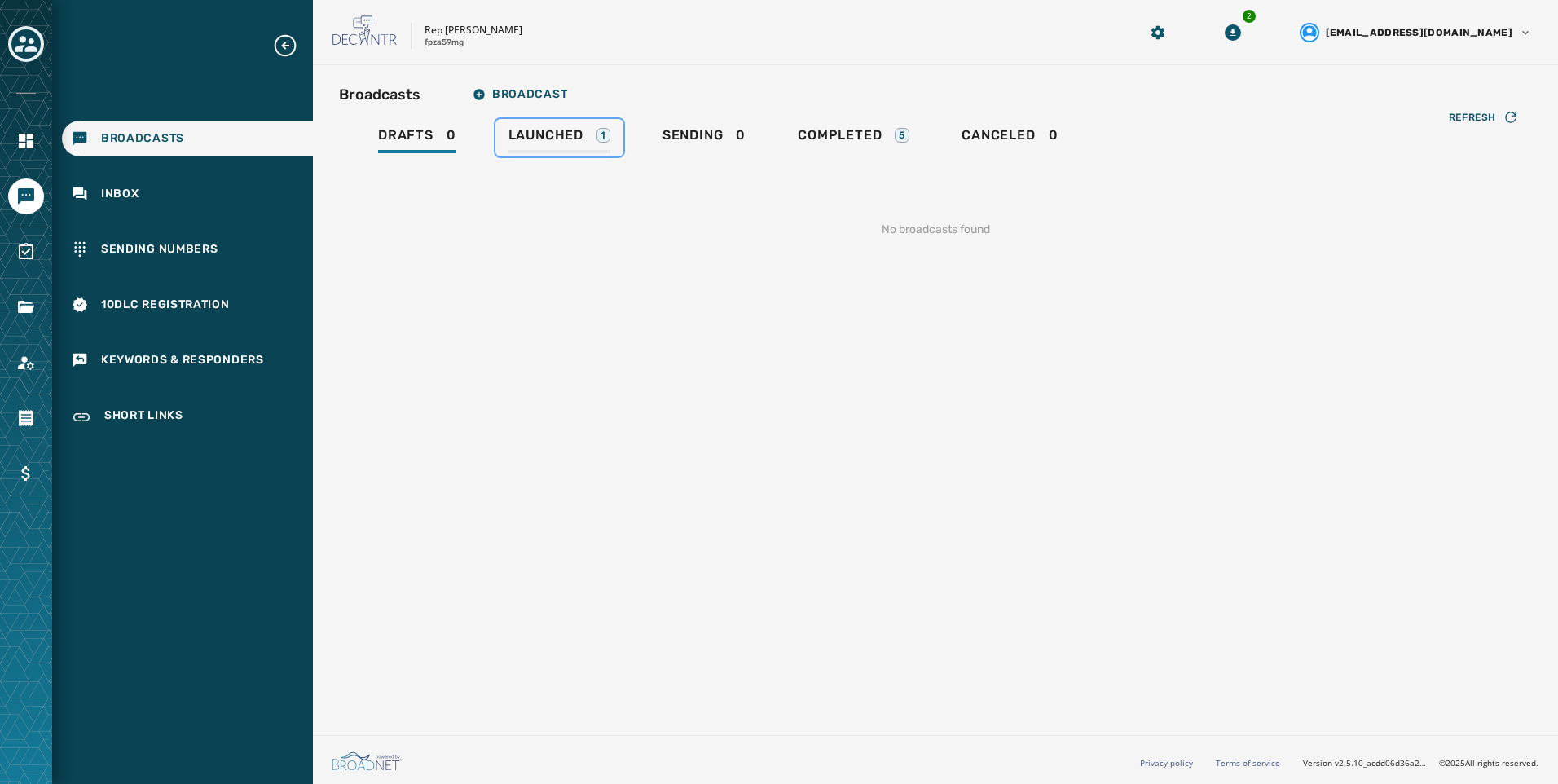
click at [566, 140] on span "Launched" at bounding box center [546, 135] width 75 height 16
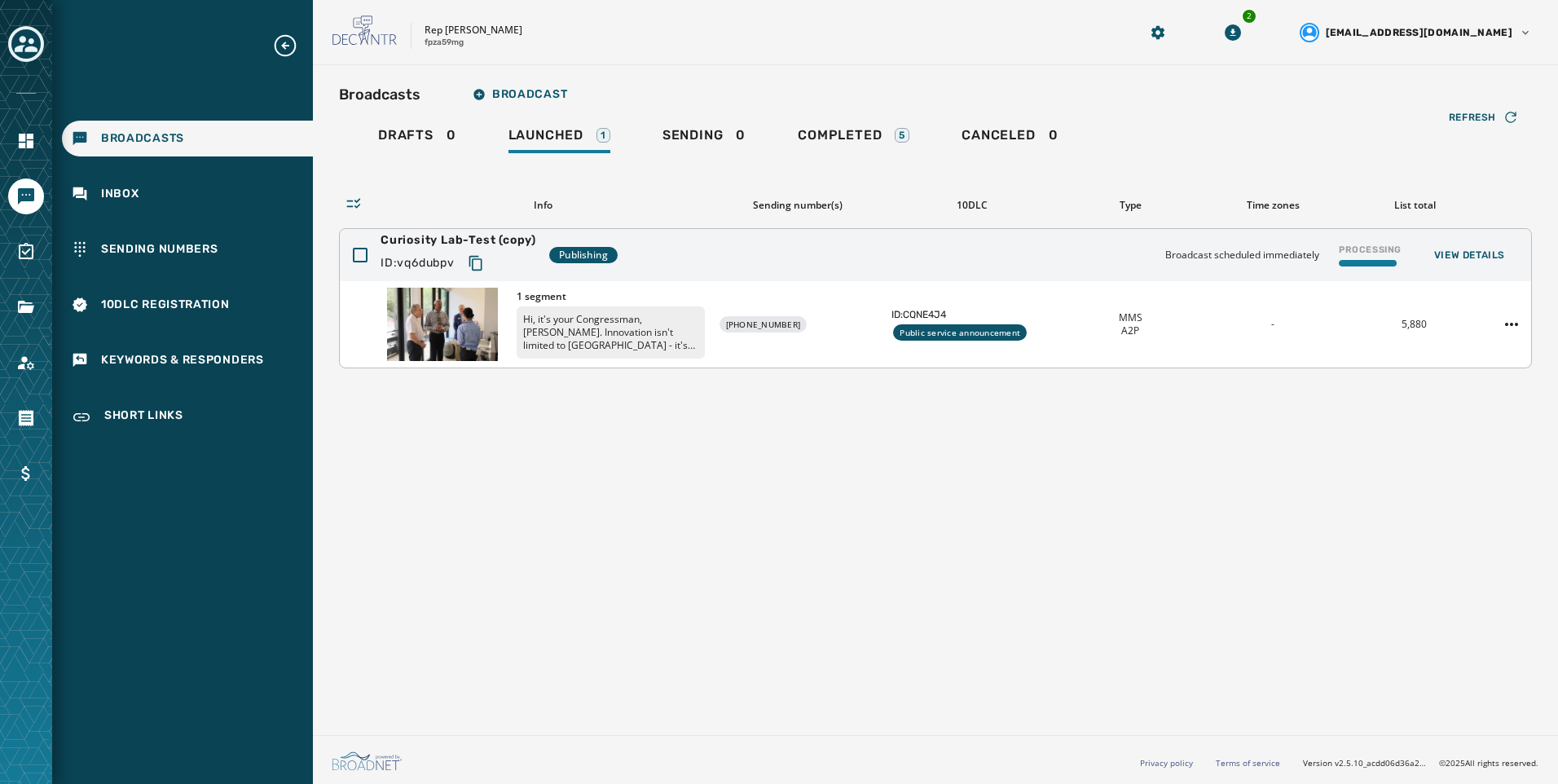
click at [480, 258] on icon "Copy text to clipboard" at bounding box center [476, 263] width 16 height 16
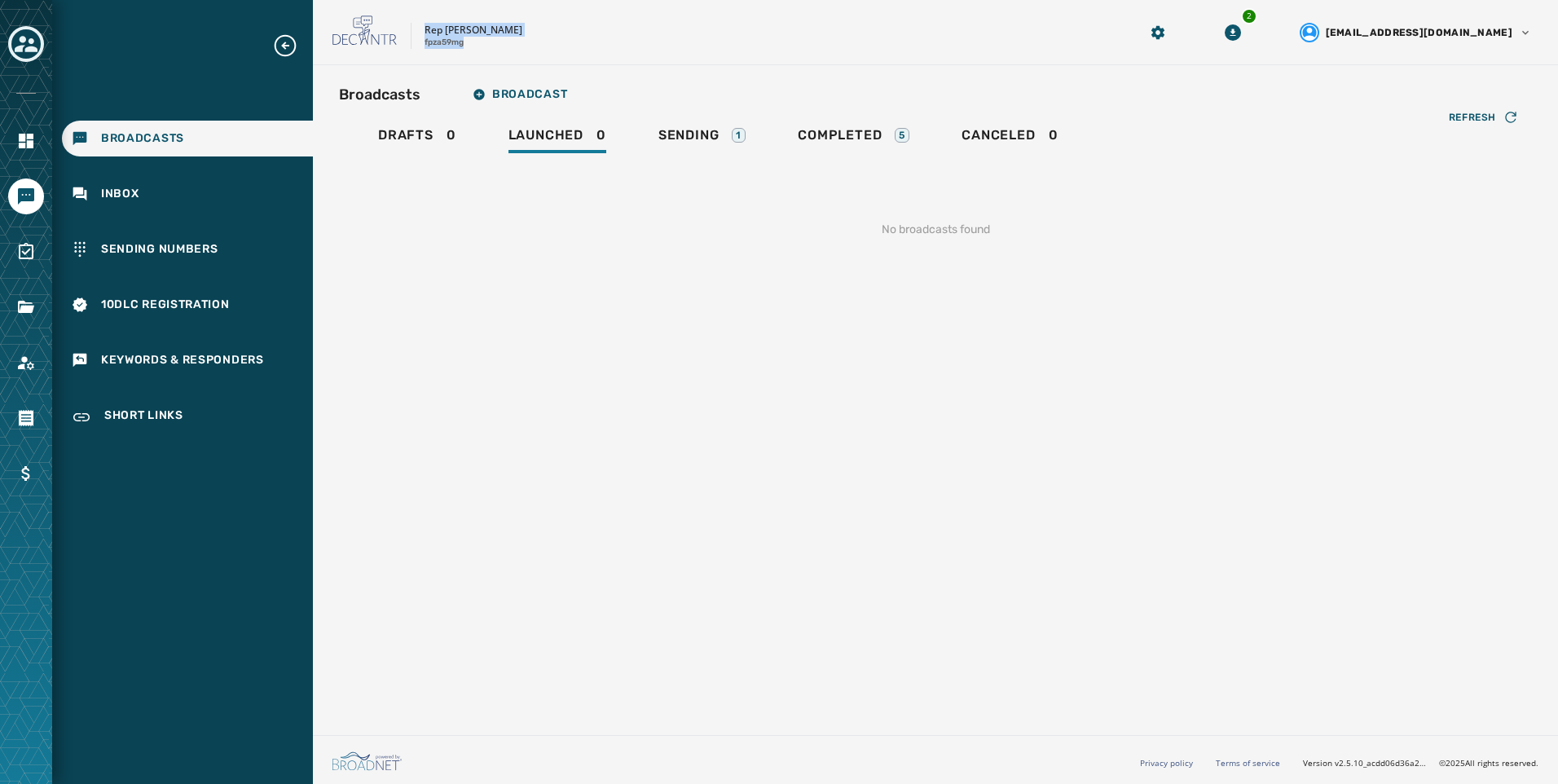
drag, startPoint x: 429, startPoint y: 28, endPoint x: 462, endPoint y: 50, distance: 39.3
click at [462, 50] on div "Rep [PERSON_NAME] fpza59mg 2 [EMAIL_ADDRESS][DOMAIN_NAME]" at bounding box center [935, 32] width 1245 height 65
drag, startPoint x: 694, startPoint y: 125, endPoint x: 928, endPoint y: 218, distance: 252.4
click at [694, 125] on link "Sending 1" at bounding box center [701, 137] width 113 height 37
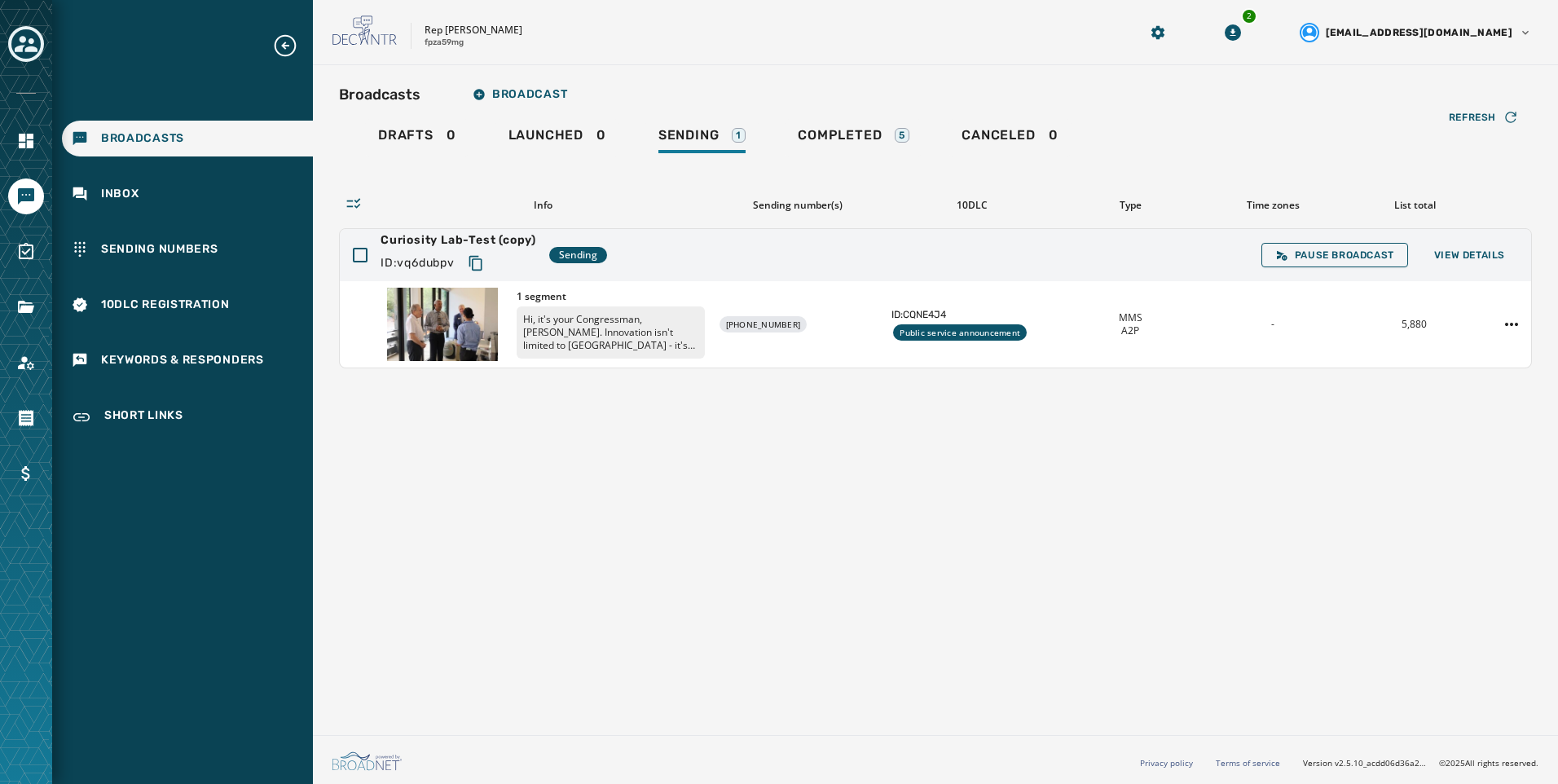
click at [1128, 509] on div "Broadcasts Broadcast Drafts 0 Launched 0 Sending 1 Completed 5 Canceled 0 Refre…" at bounding box center [935, 396] width 1245 height 663
click at [1508, 252] on button "View Details" at bounding box center [1469, 255] width 97 height 23
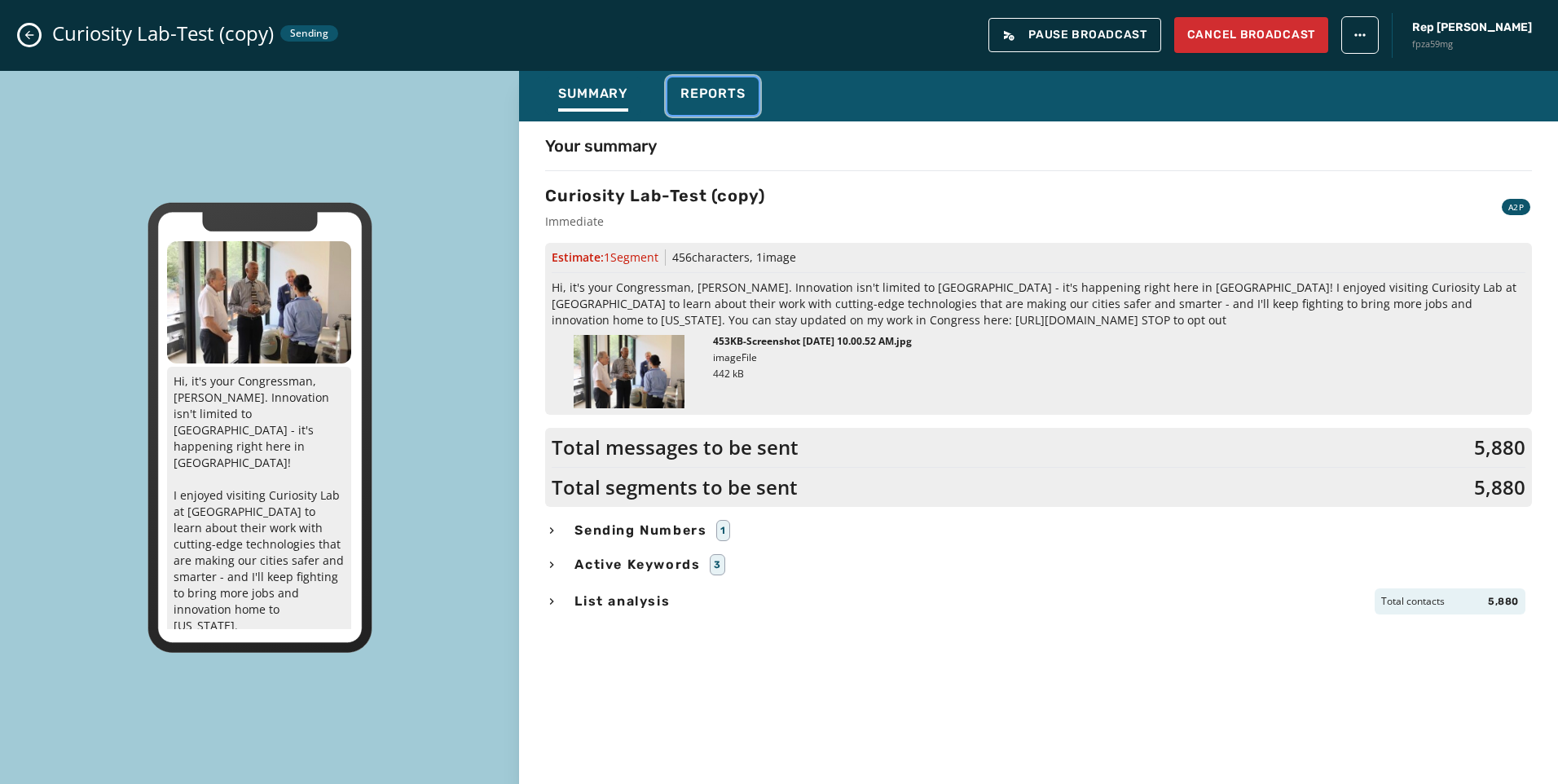
click at [719, 97] on span "Reports" at bounding box center [712, 94] width 65 height 16
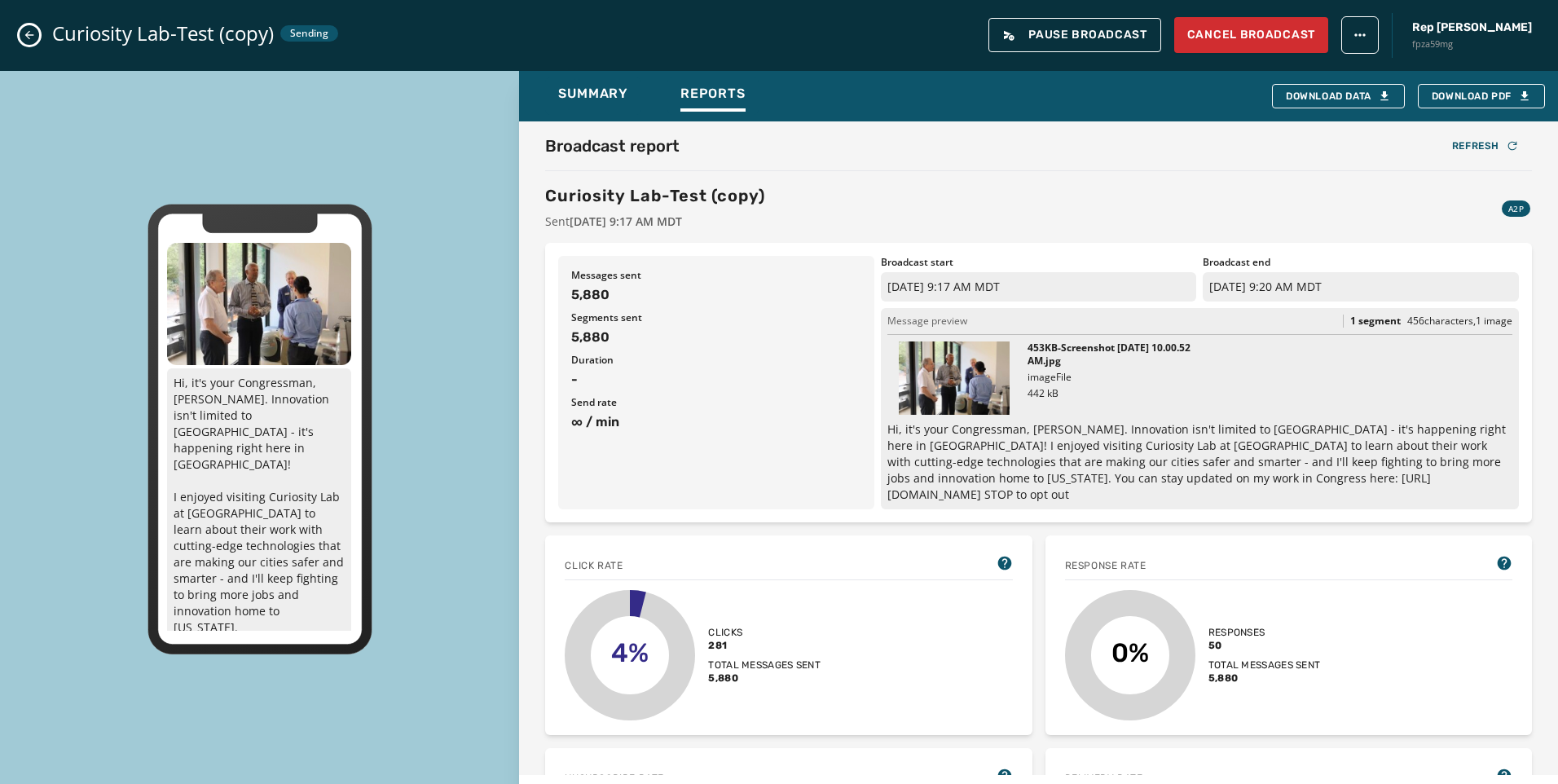
click at [29, 38] on icon "Close admin drawer" at bounding box center [29, 35] width 9 height 9
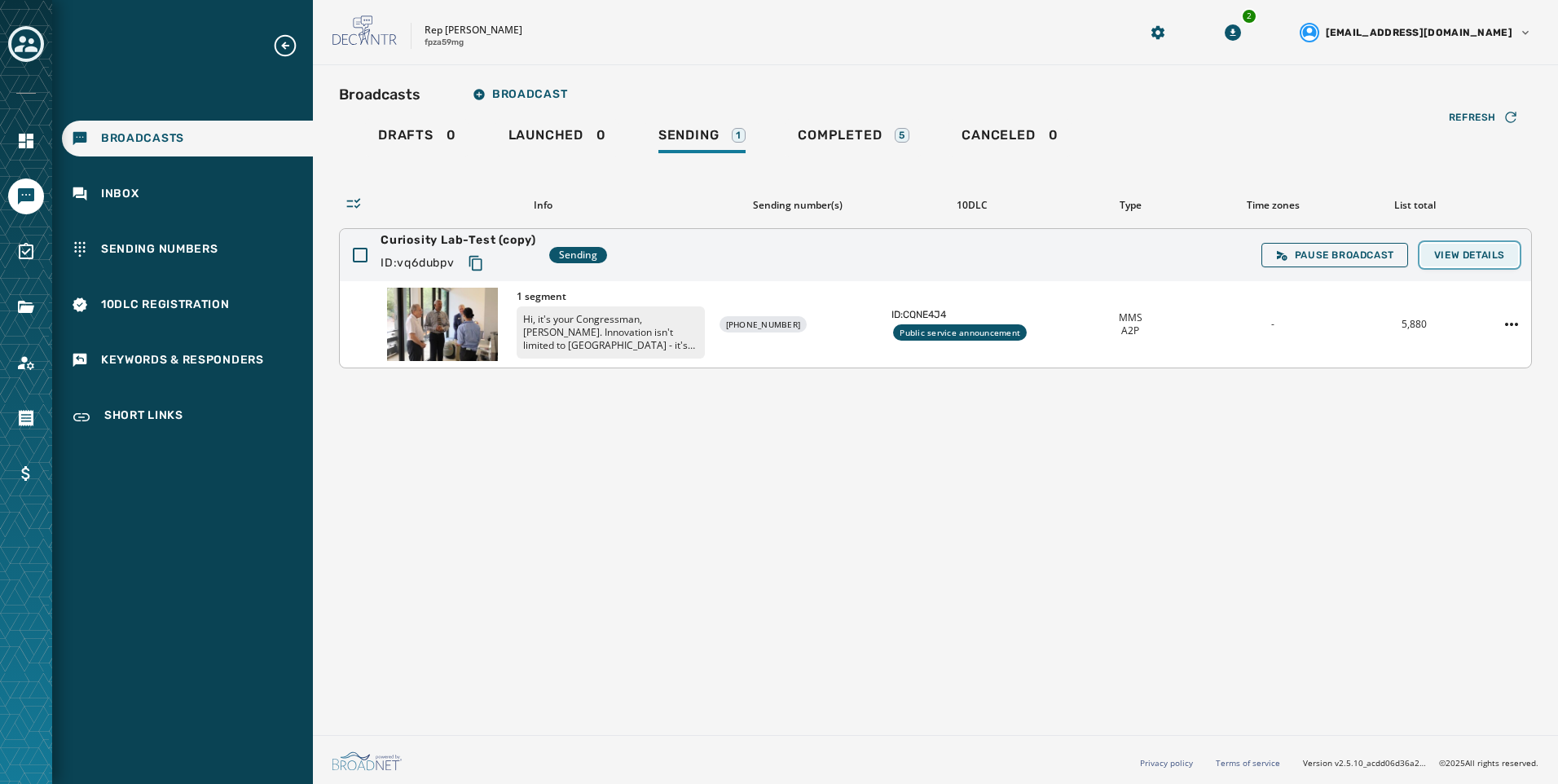
click at [1464, 247] on button "View Details" at bounding box center [1469, 255] width 97 height 23
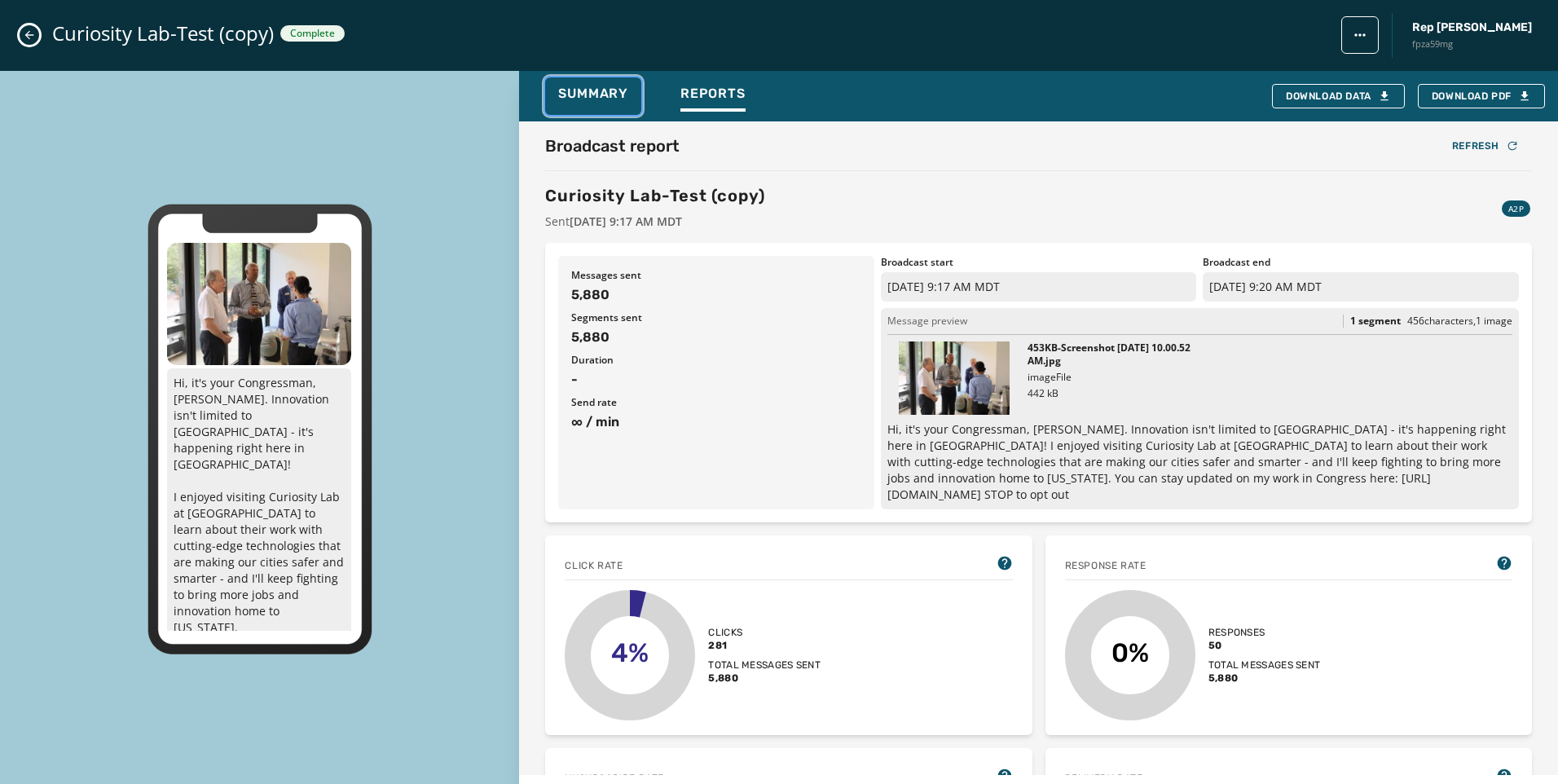
click at [609, 112] on button "Summary" at bounding box center [593, 95] width 96 height 37
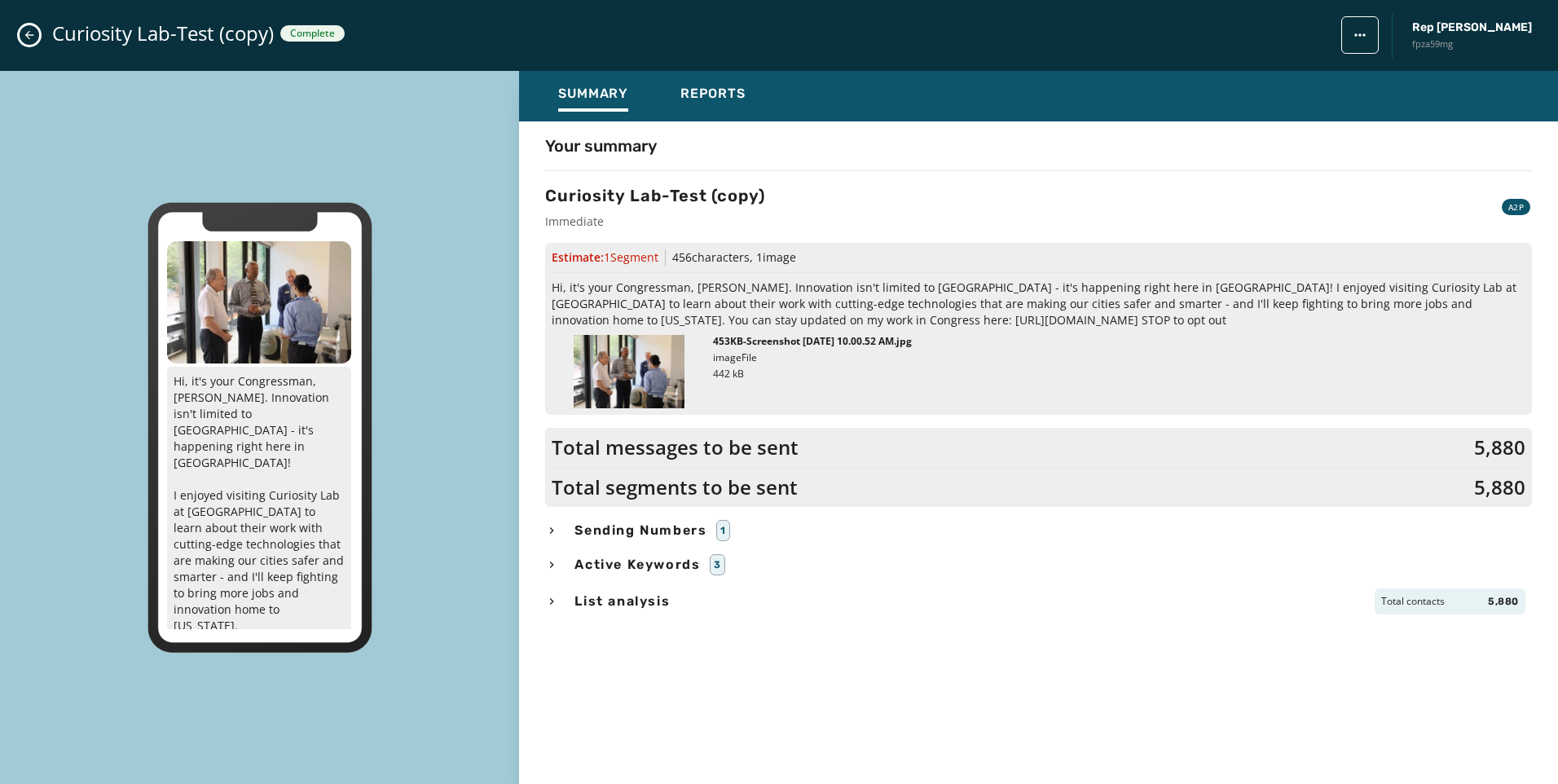
click at [647, 528] on span "Sending Numbers" at bounding box center [640, 531] width 139 height 20
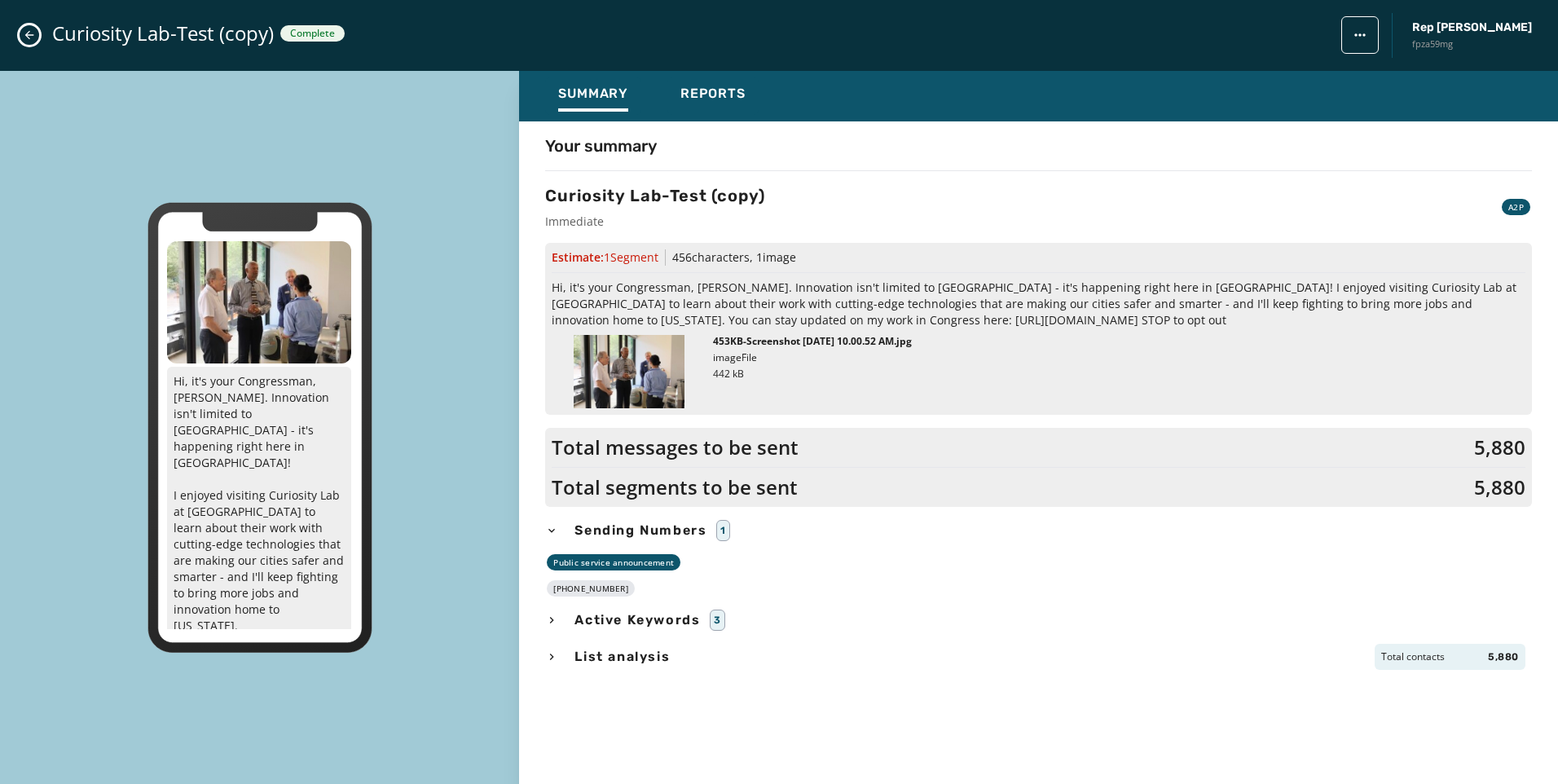
click at [647, 528] on span "Sending Numbers" at bounding box center [640, 531] width 139 height 20
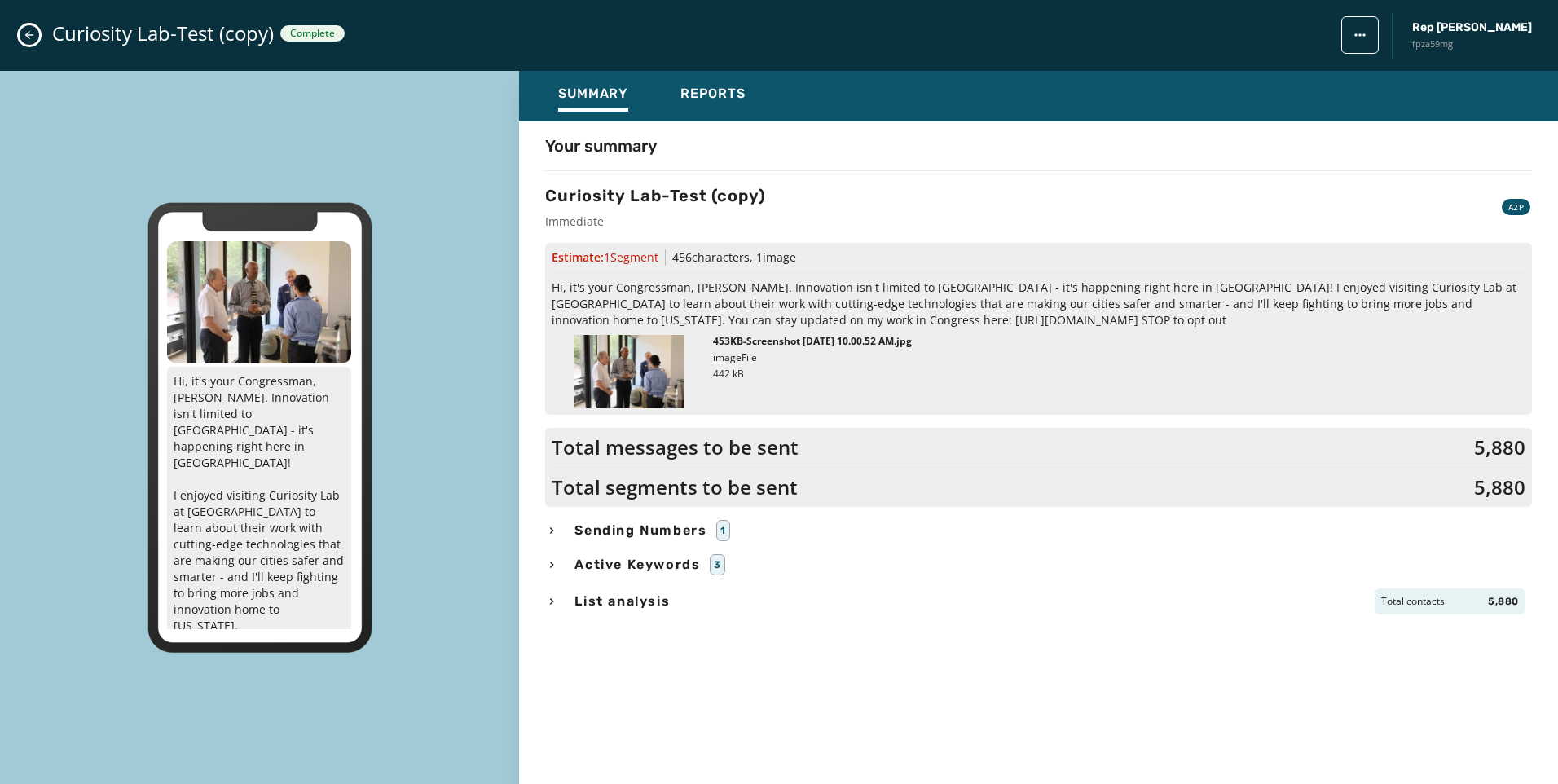
click at [710, 126] on div "Your summary Curiosity Lab-Test (copy) Immediate A2P Estimate: 1 Segment 456 ch…" at bounding box center [1038, 441] width 1039 height 641
click at [717, 113] on button "Reports" at bounding box center [712, 95] width 91 height 37
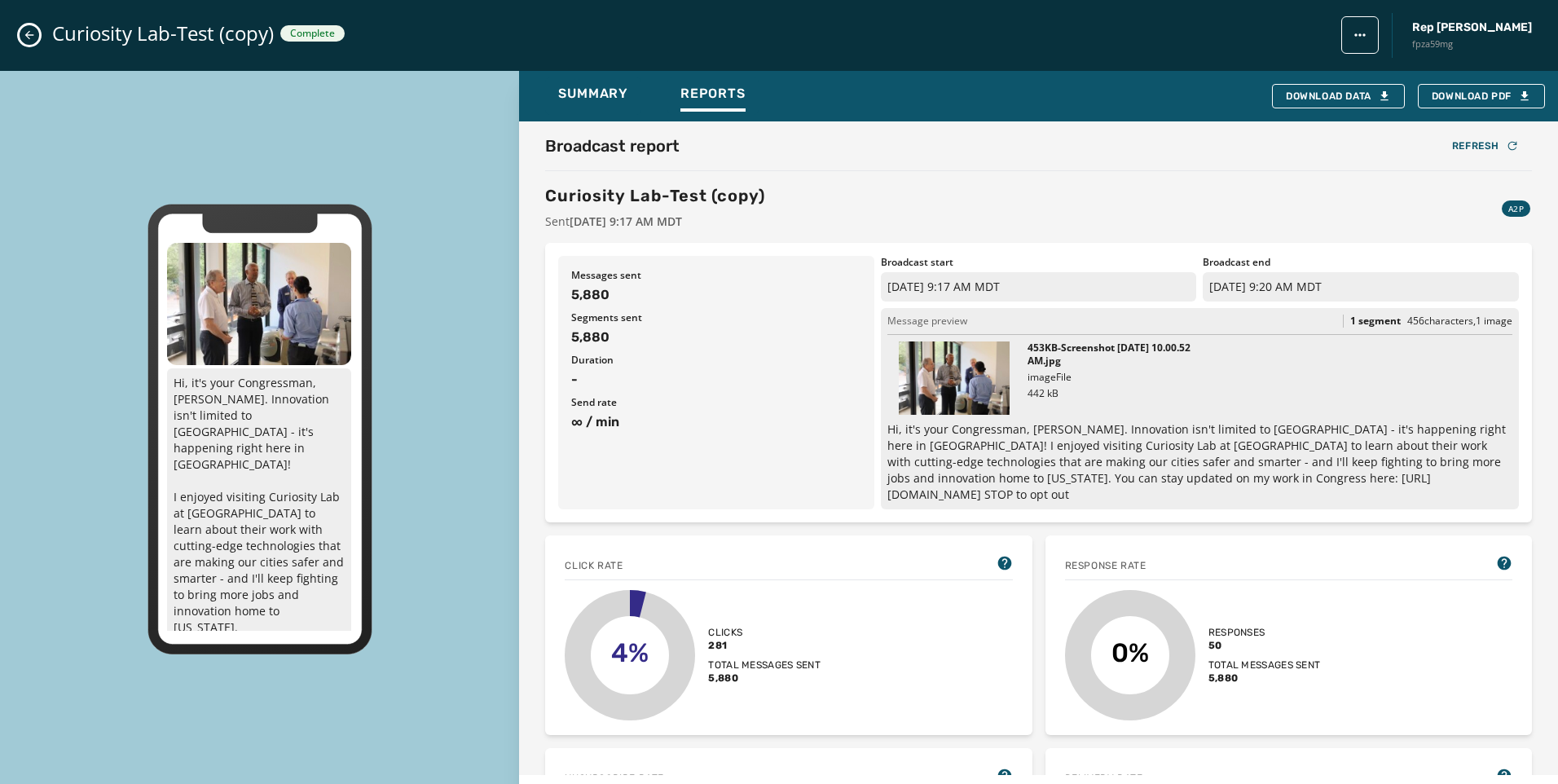
click at [38, 31] on button "Close admin drawer" at bounding box center [30, 35] width 20 height 20
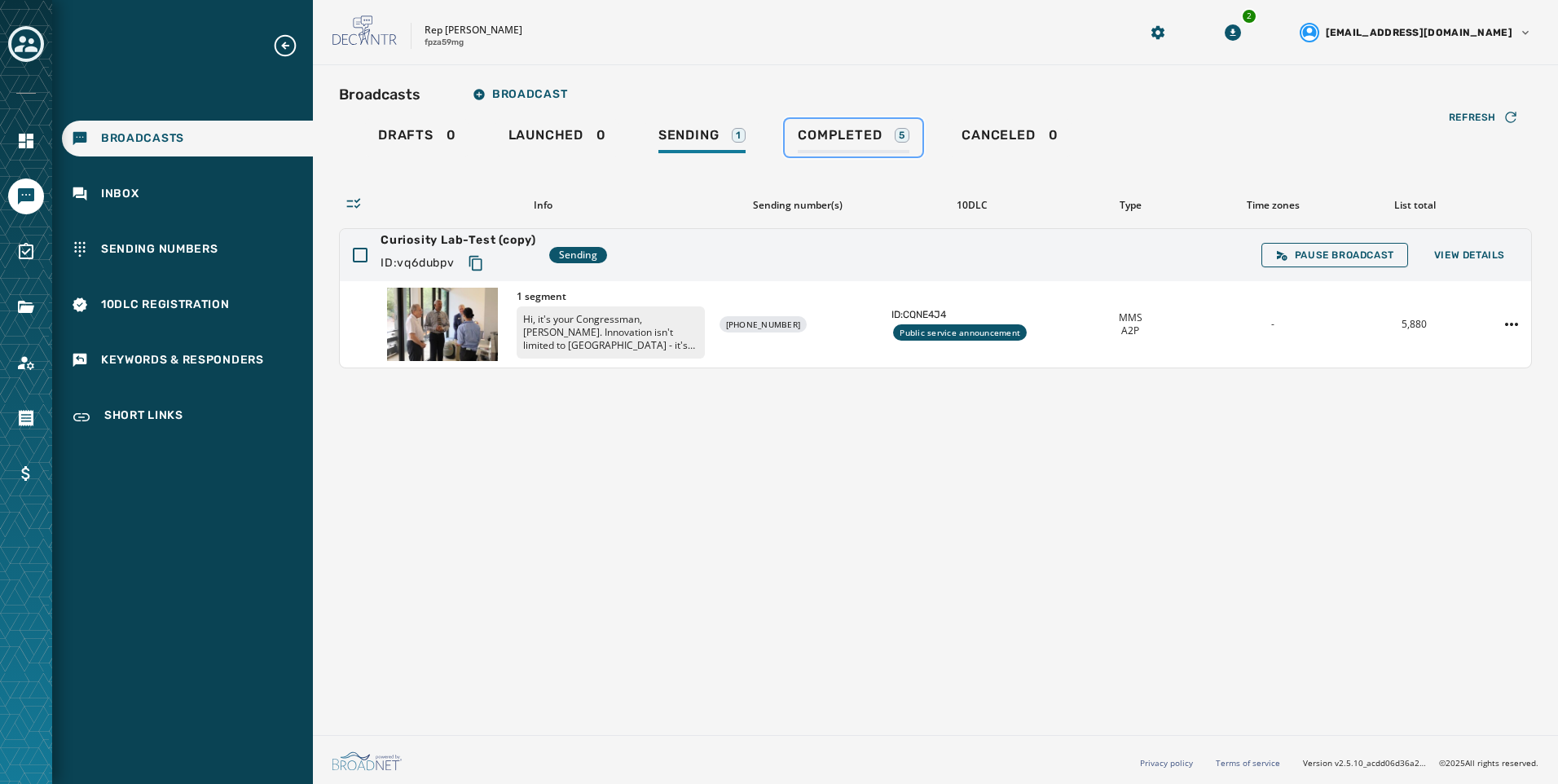
click at [864, 139] on span "Completed" at bounding box center [840, 135] width 84 height 16
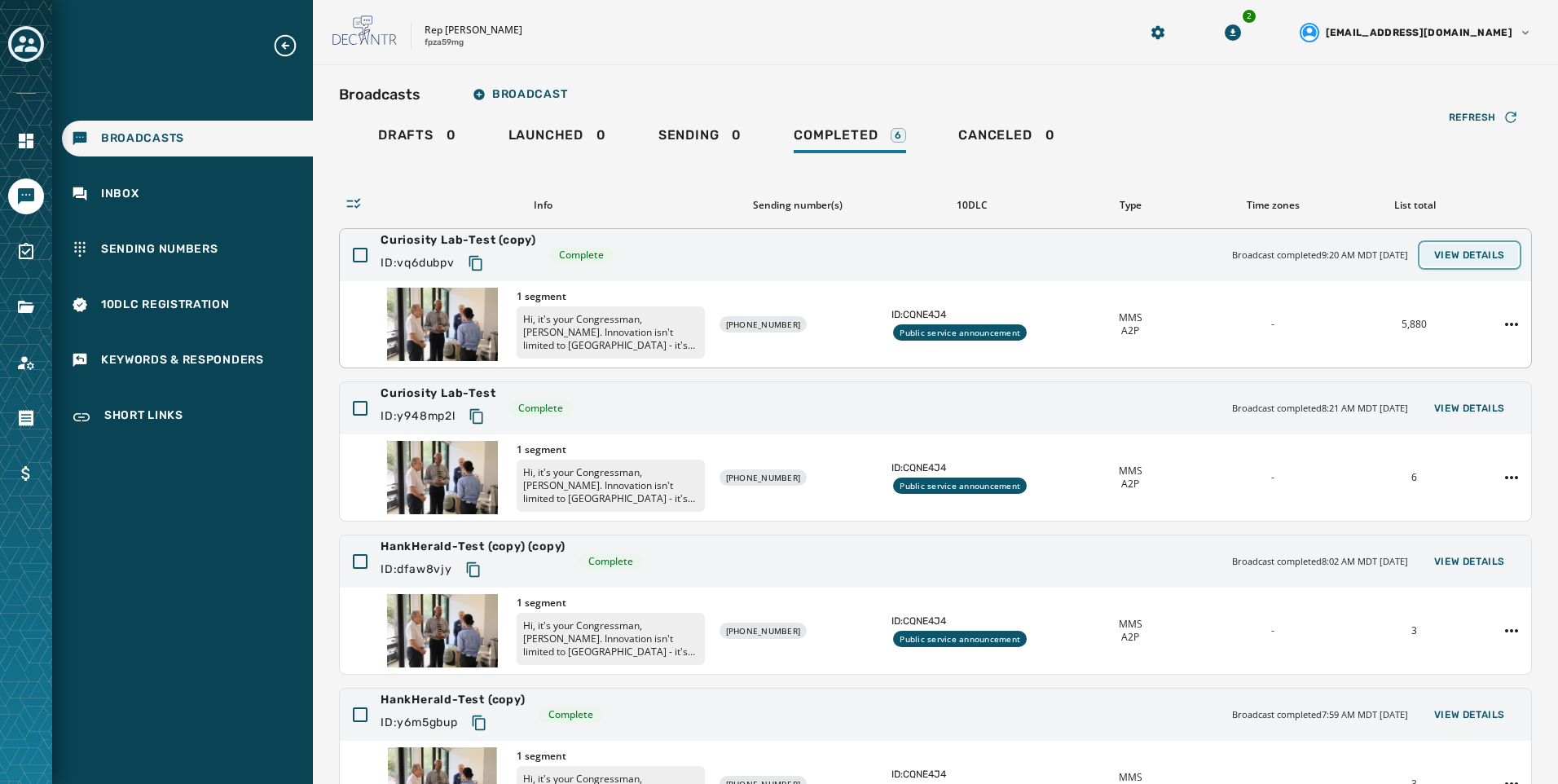
click at [1451, 253] on span "View Details" at bounding box center [1469, 255] width 71 height 13
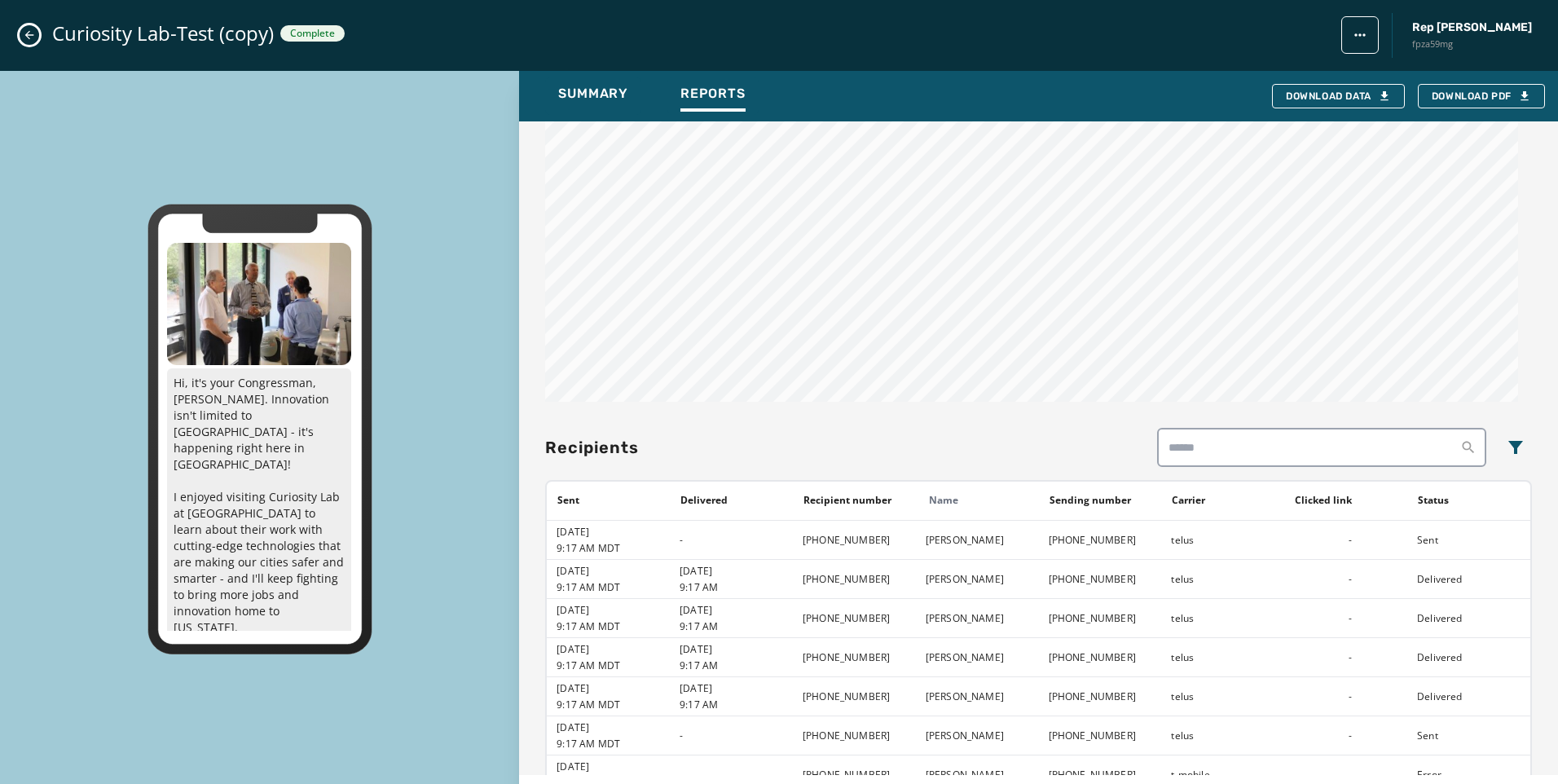
scroll to position [1222, 0]
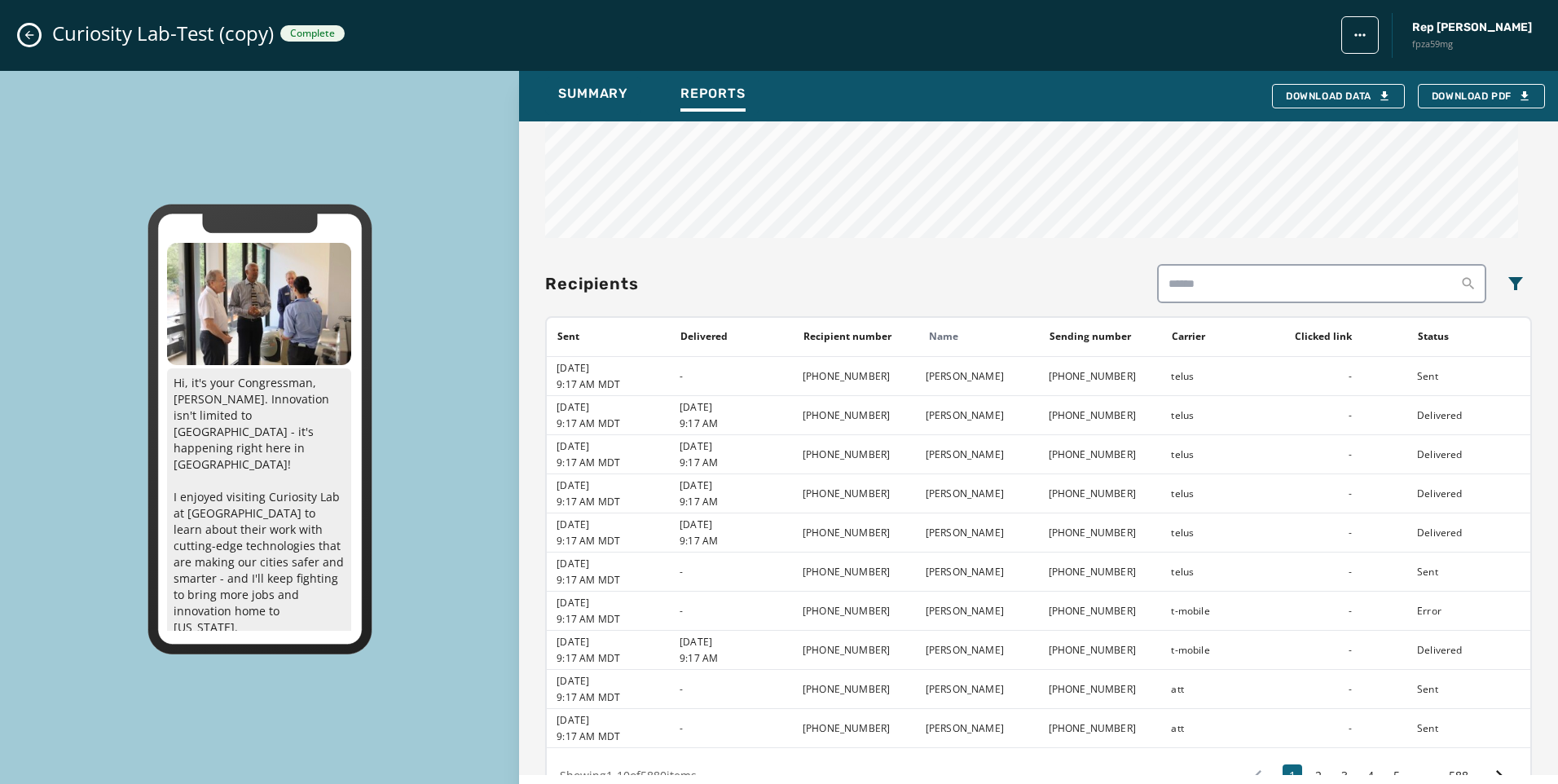
click at [33, 39] on icon "Close admin drawer" at bounding box center [29, 35] width 13 height 13
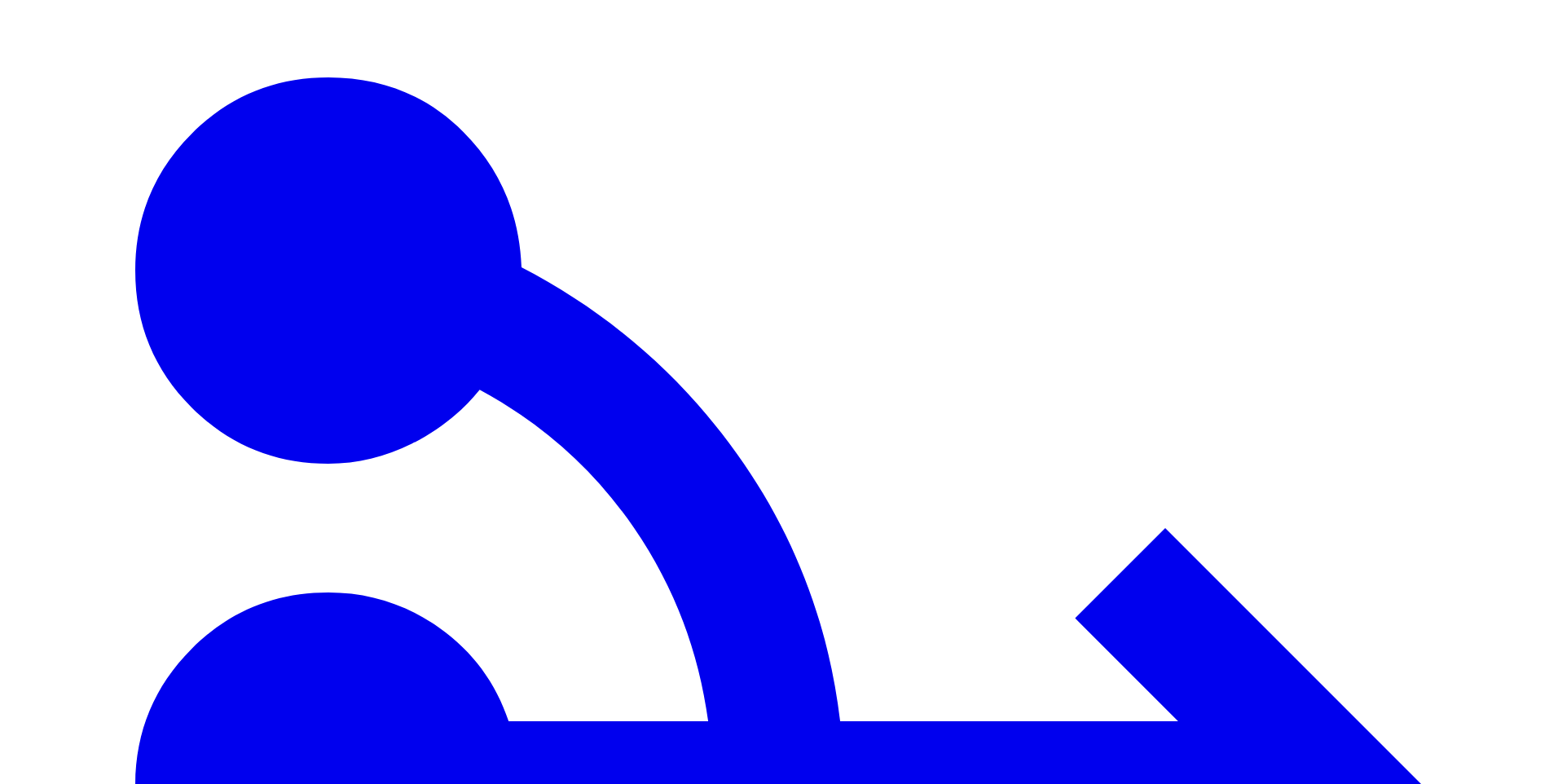
type input "***"
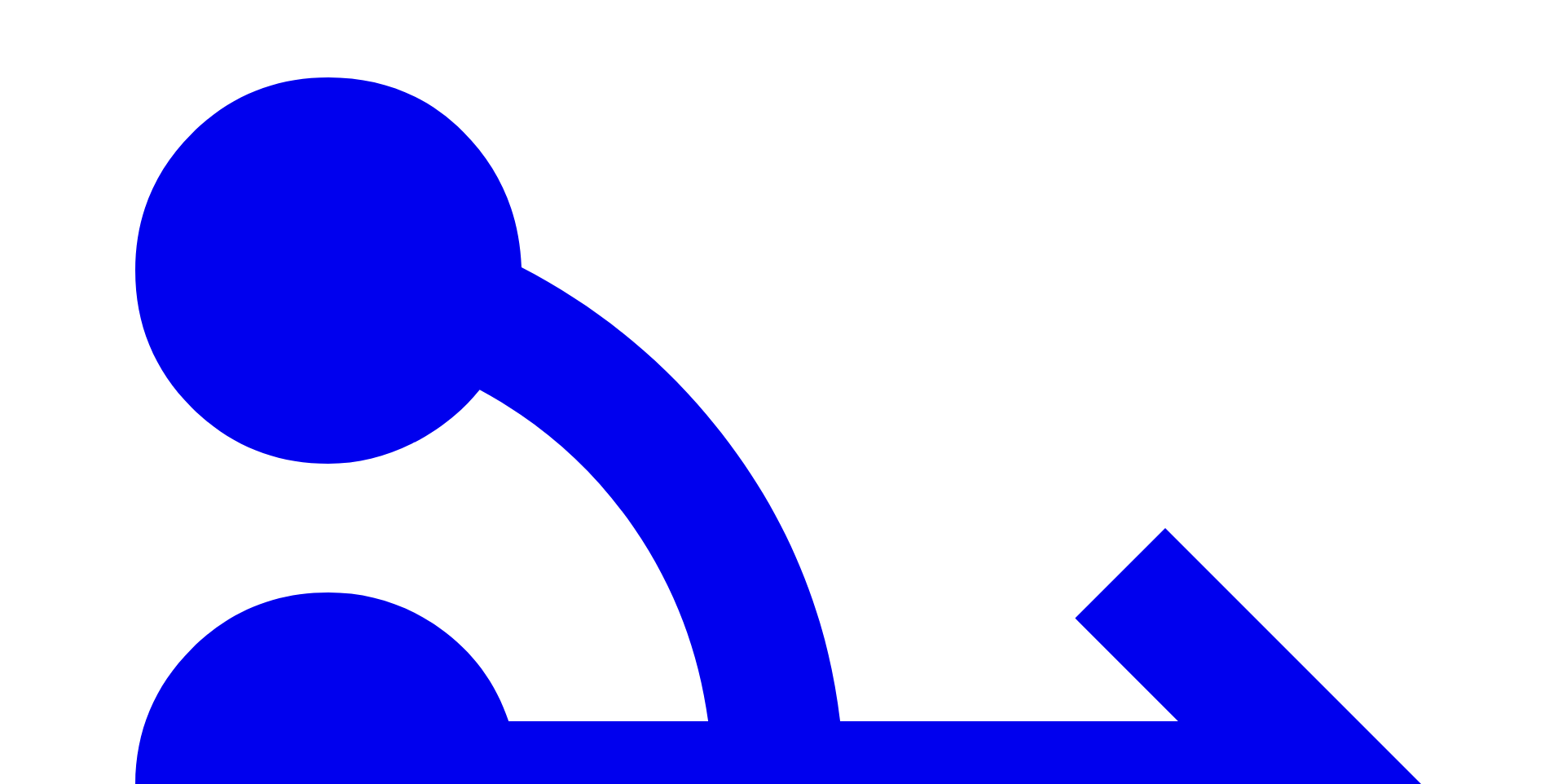
drag, startPoint x: 1077, startPoint y: 240, endPoint x: 1143, endPoint y: 268, distance: 71.9
